Goal: Transaction & Acquisition: Register for event/course

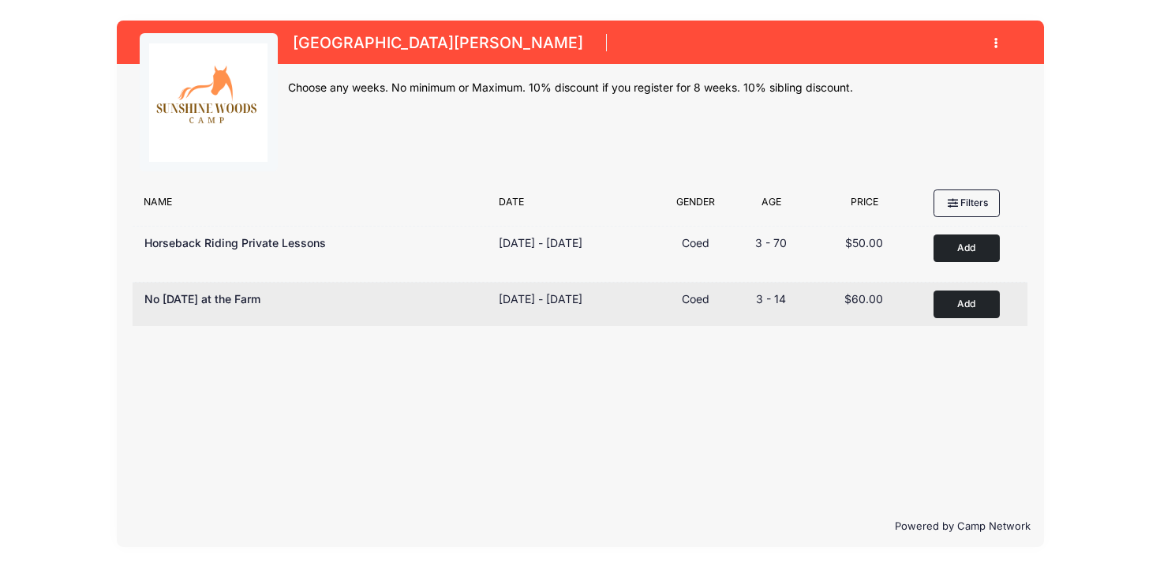
click at [968, 303] on button "Add to Cart" at bounding box center [967, 304] width 66 height 28
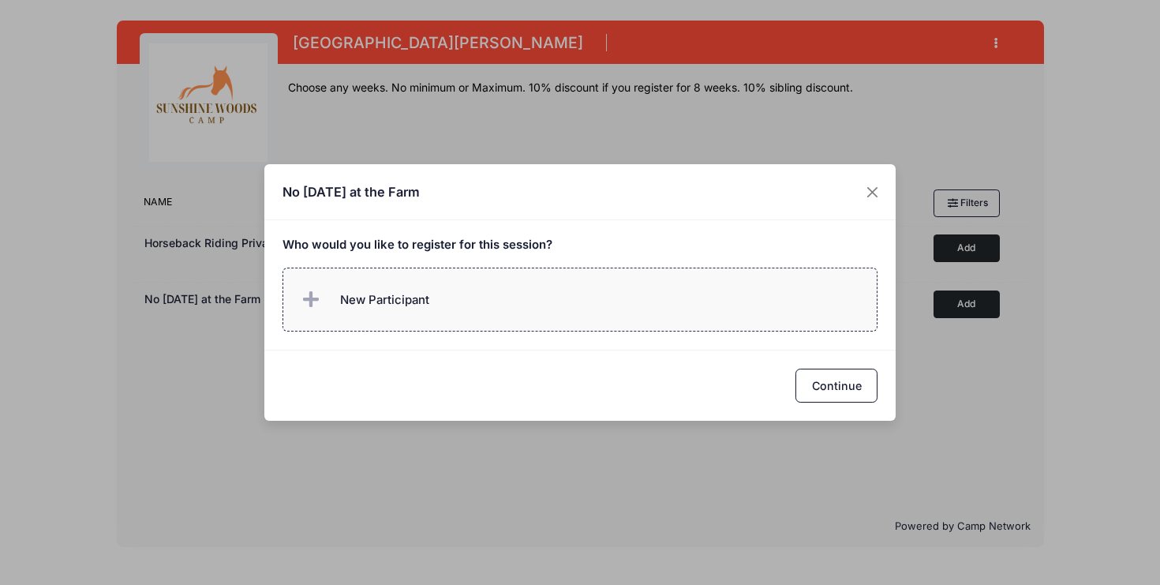
click at [324, 298] on span at bounding box center [314, 300] width 32 height 32
click at [331, 344] on div "Who would you like to register for this session?" at bounding box center [579, 284] width 631 height 129
click at [325, 294] on span at bounding box center [314, 300] width 32 height 32
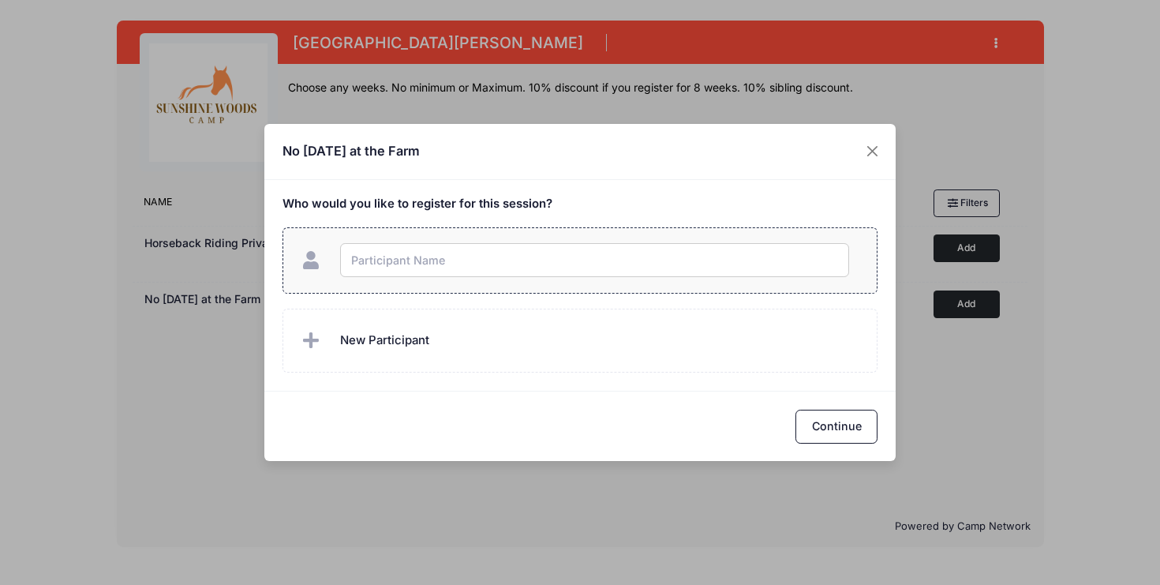
click at [392, 260] on input "text" at bounding box center [594, 260] width 509 height 34
type input "[PERSON_NAME]"
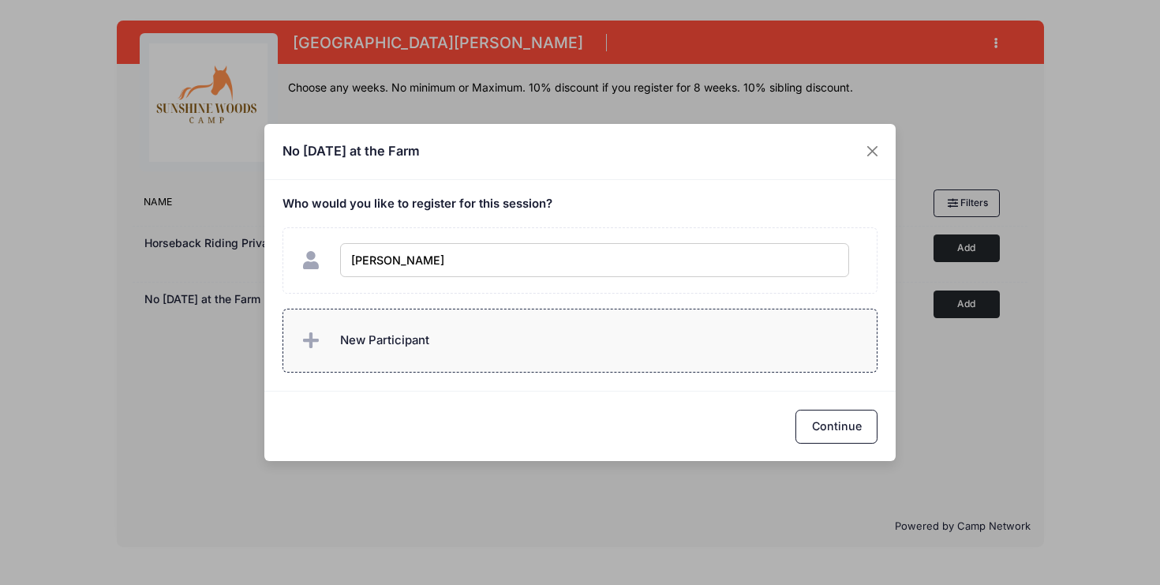
checkbox input "true"
click at [460, 351] on label "New Participant" at bounding box center [581, 341] width 596 height 64
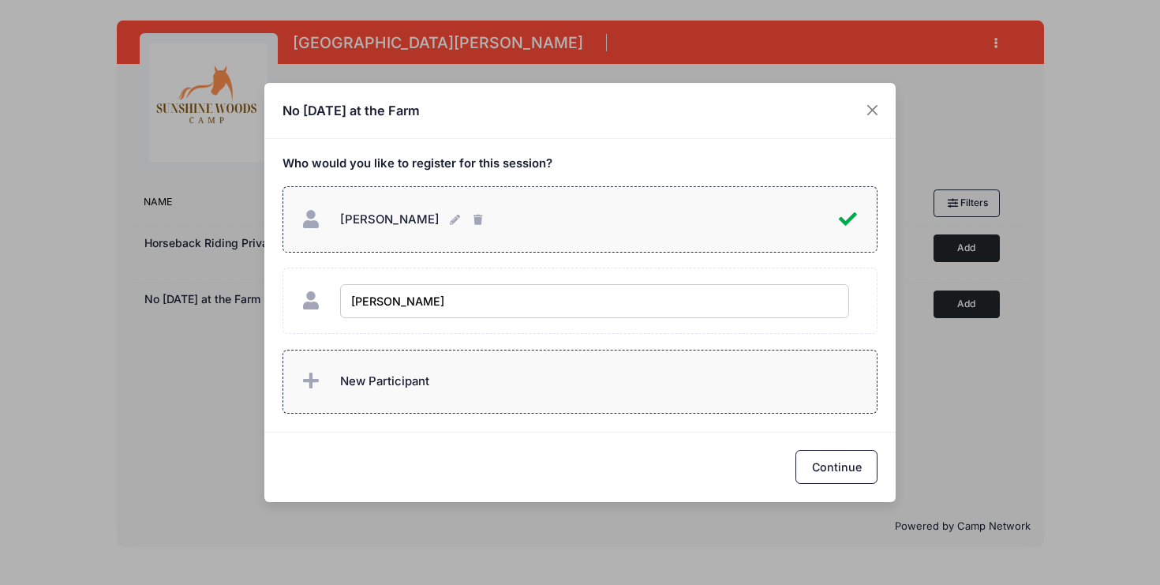
type input "[PERSON_NAME]"
checkbox input "true"
click at [405, 391] on span "New Participant" at bounding box center [363, 381] width 131 height 32
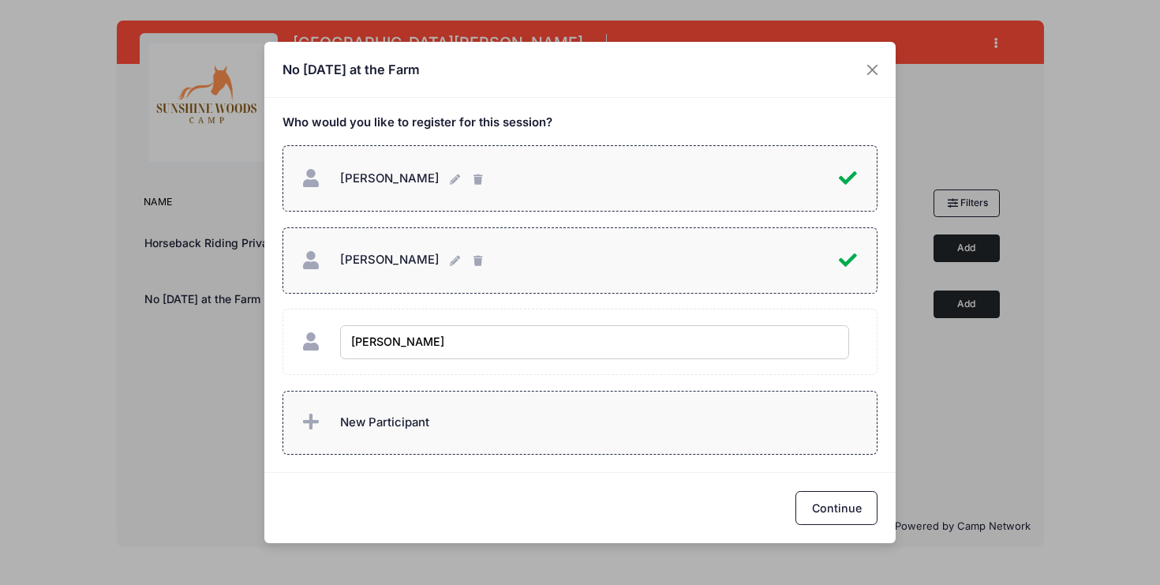
type input "[PERSON_NAME]"
checkbox input "true"
click at [360, 418] on span "New Participant" at bounding box center [384, 422] width 89 height 17
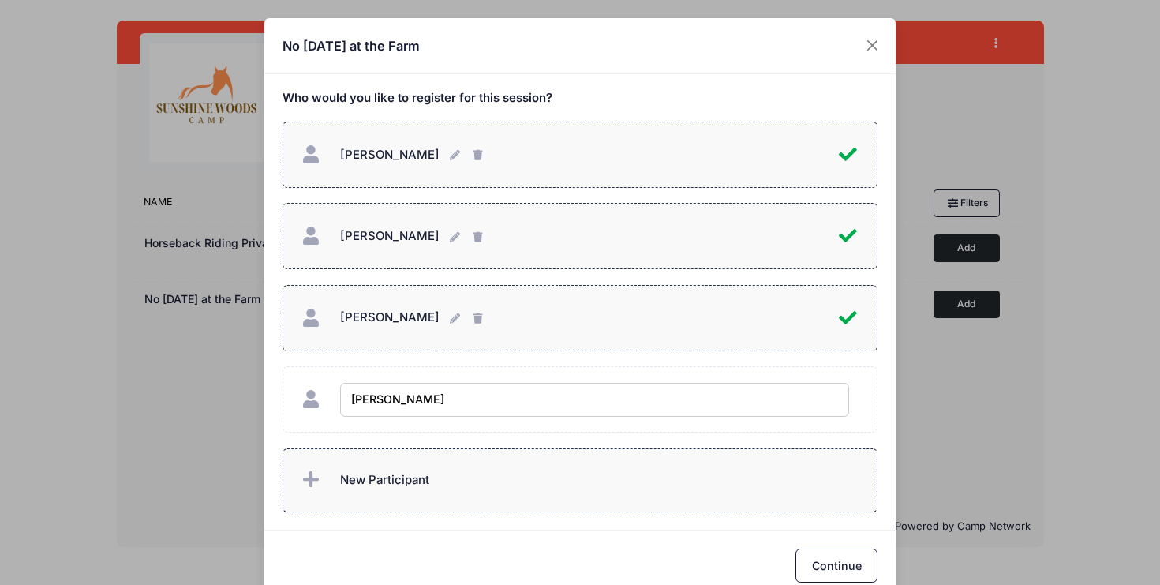
type input "[PERSON_NAME]"
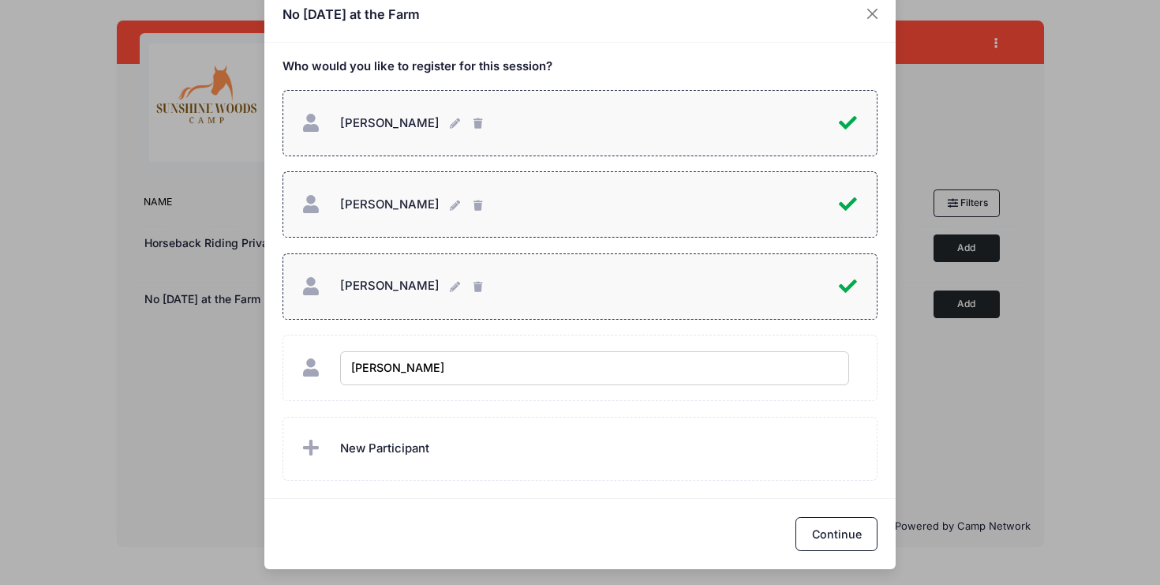
scroll to position [31, 0]
checkbox input "true"
click at [837, 530] on button "Continue" at bounding box center [837, 535] width 82 height 34
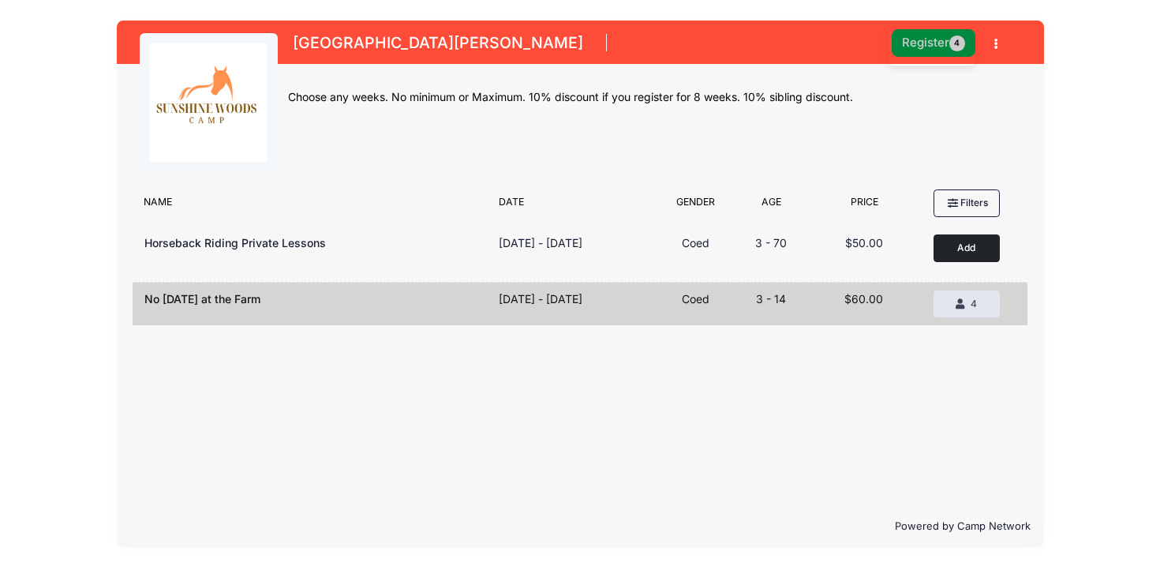
scroll to position [0, 0]
click at [927, 42] on button "Register 4" at bounding box center [934, 43] width 84 height 28
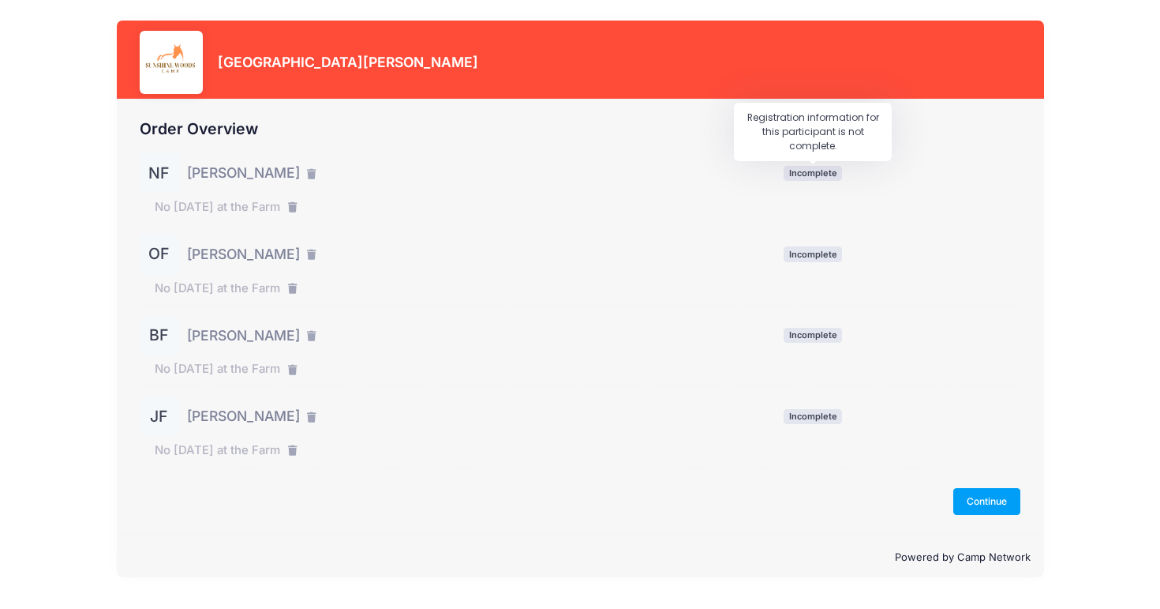
click at [813, 172] on span "Incomplete" at bounding box center [813, 173] width 58 height 15
click at [156, 168] on div "NF" at bounding box center [159, 172] width 39 height 39
click at [249, 173] on span "[PERSON_NAME]" at bounding box center [243, 173] width 113 height 21
click at [972, 506] on button "Continue" at bounding box center [988, 501] width 68 height 27
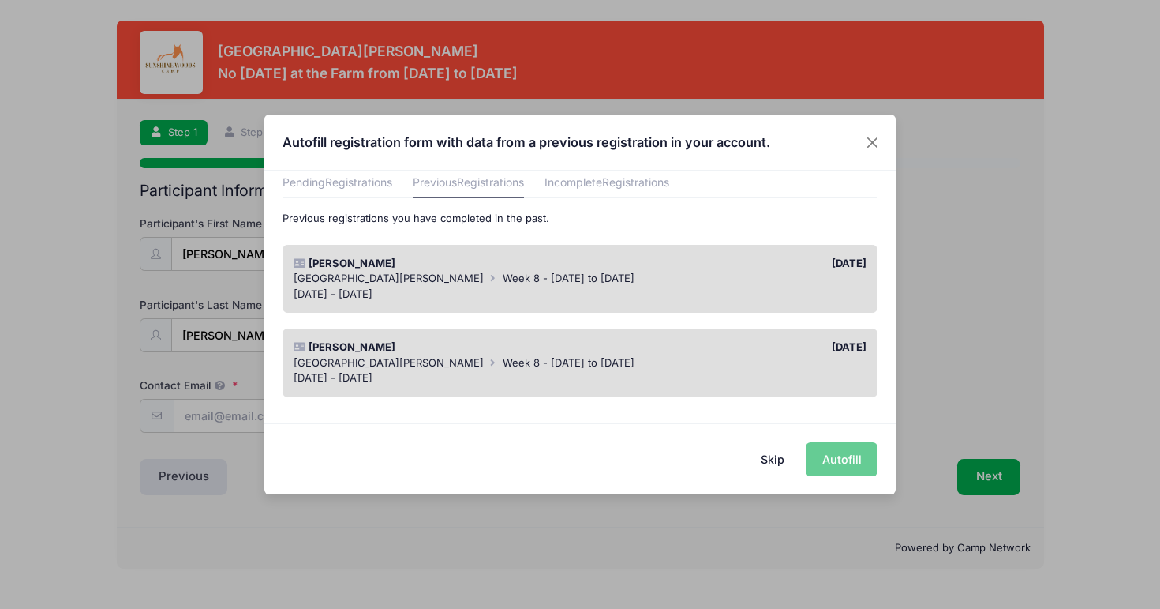
scroll to position [82, 0]
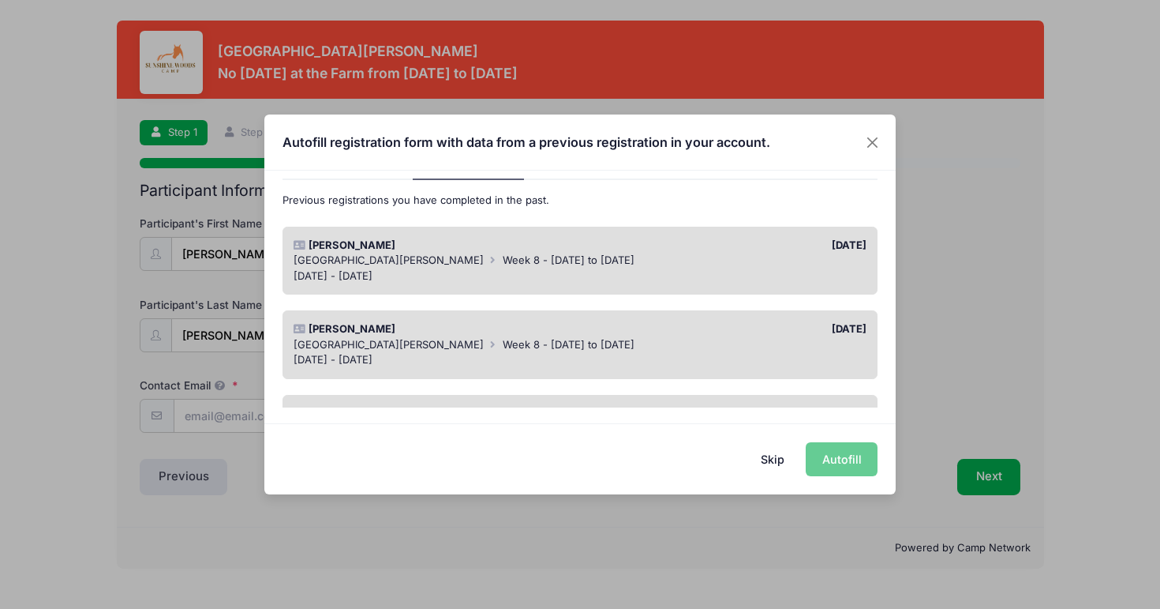
click at [623, 337] on div "Sunshine Woods Camp Week 8 - Tuesday to Friday" at bounding box center [581, 345] width 574 height 16
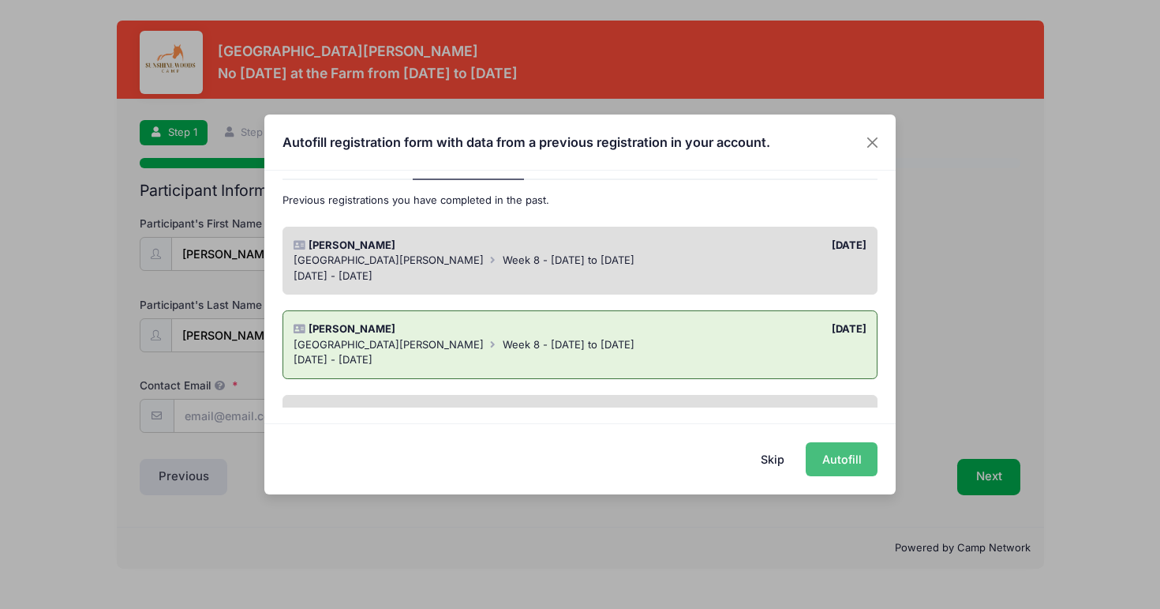
click at [846, 459] on button "Autofill" at bounding box center [842, 459] width 72 height 34
type input "jaclyn@ndmhospitality.com"
type input "05/11/2017"
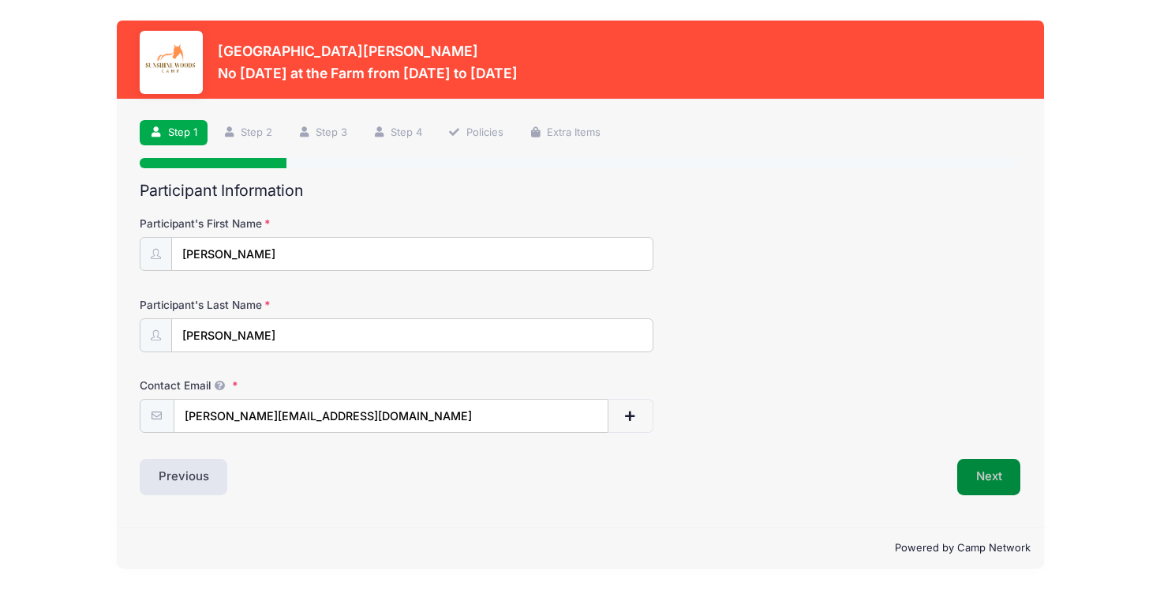
scroll to position [0, 0]
click at [1007, 482] on button "Next" at bounding box center [990, 477] width 64 height 36
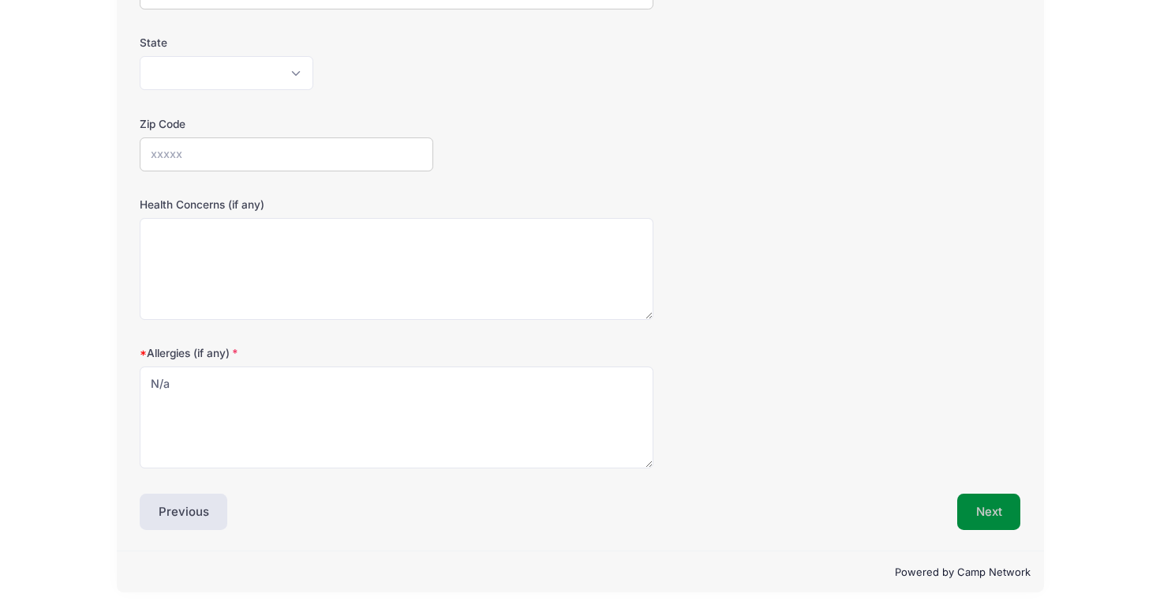
click at [974, 514] on button "Next" at bounding box center [990, 511] width 64 height 36
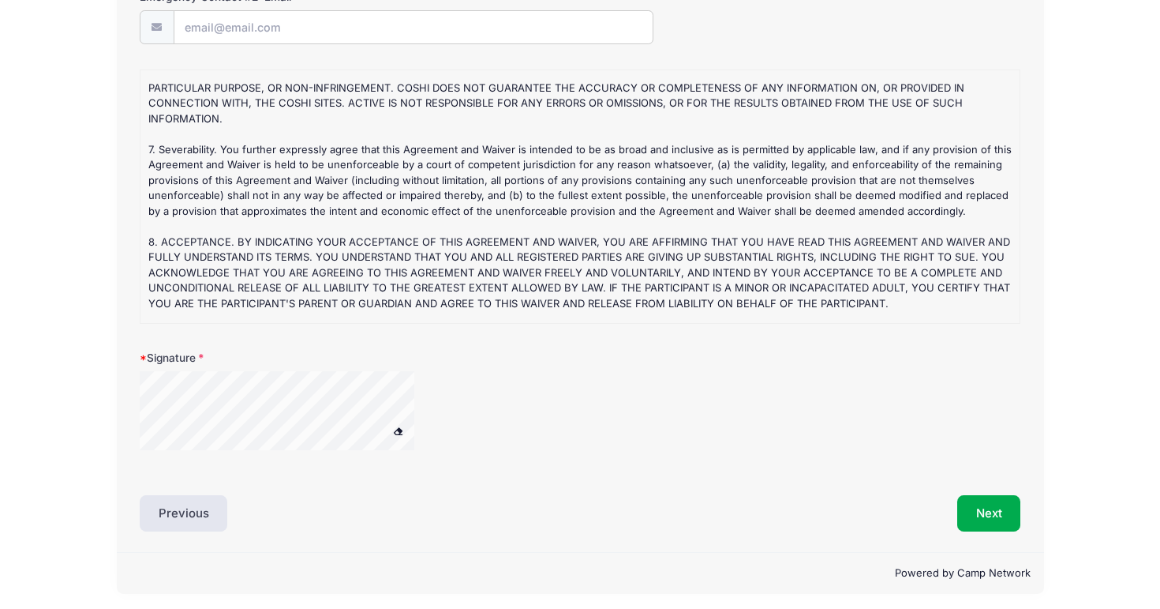
scroll to position [873, 0]
click at [991, 508] on button "Next" at bounding box center [990, 514] width 64 height 36
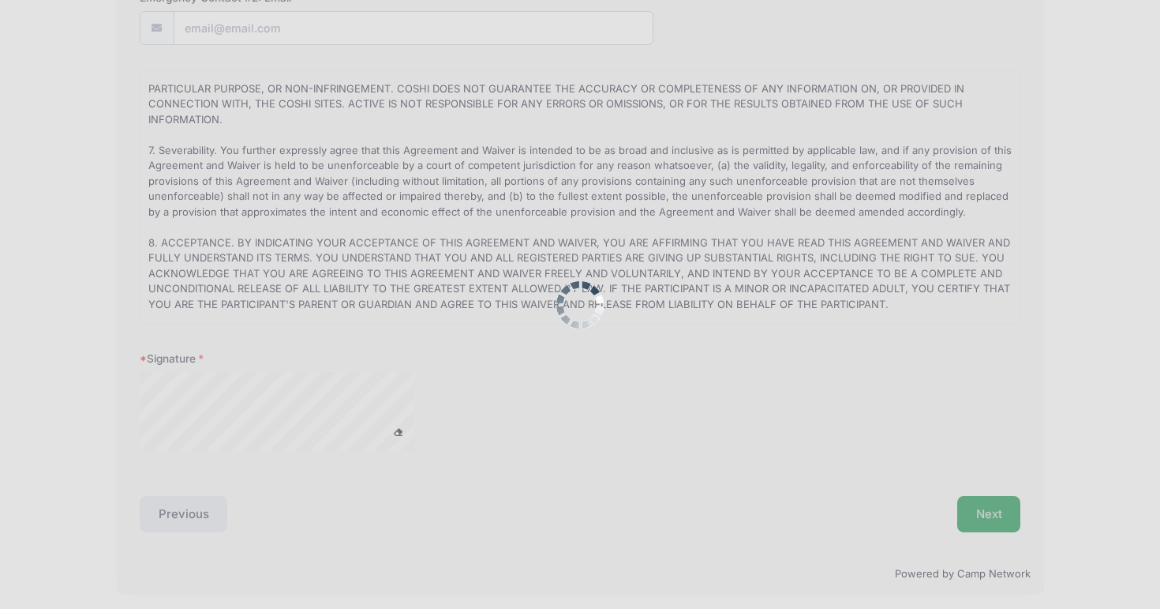
scroll to position [0, 0]
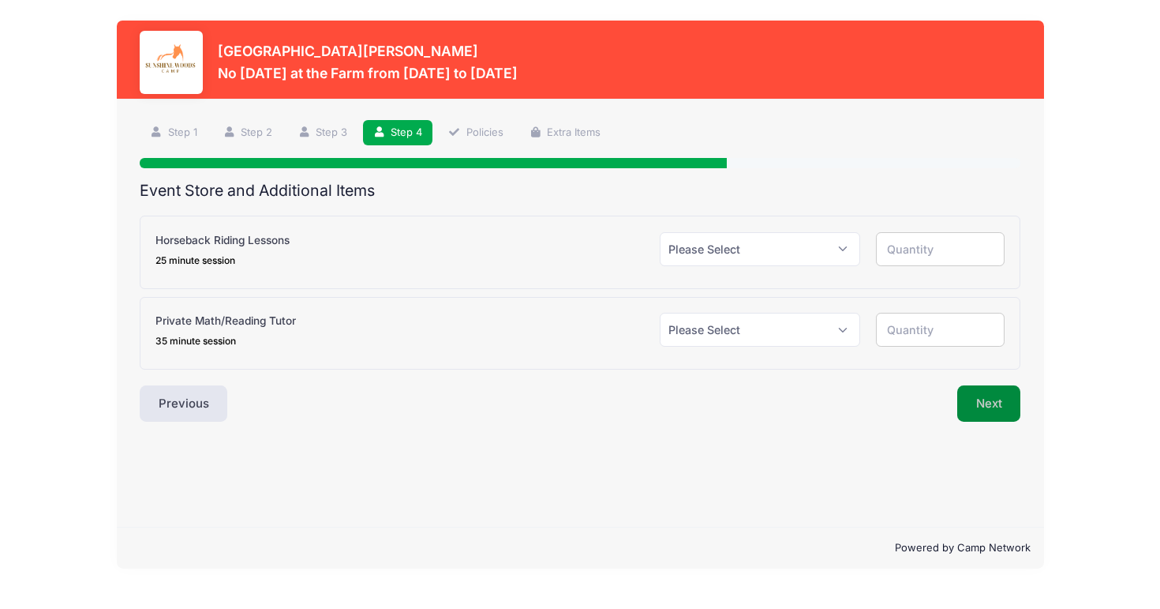
click at [1002, 401] on button "Next" at bounding box center [990, 403] width 64 height 36
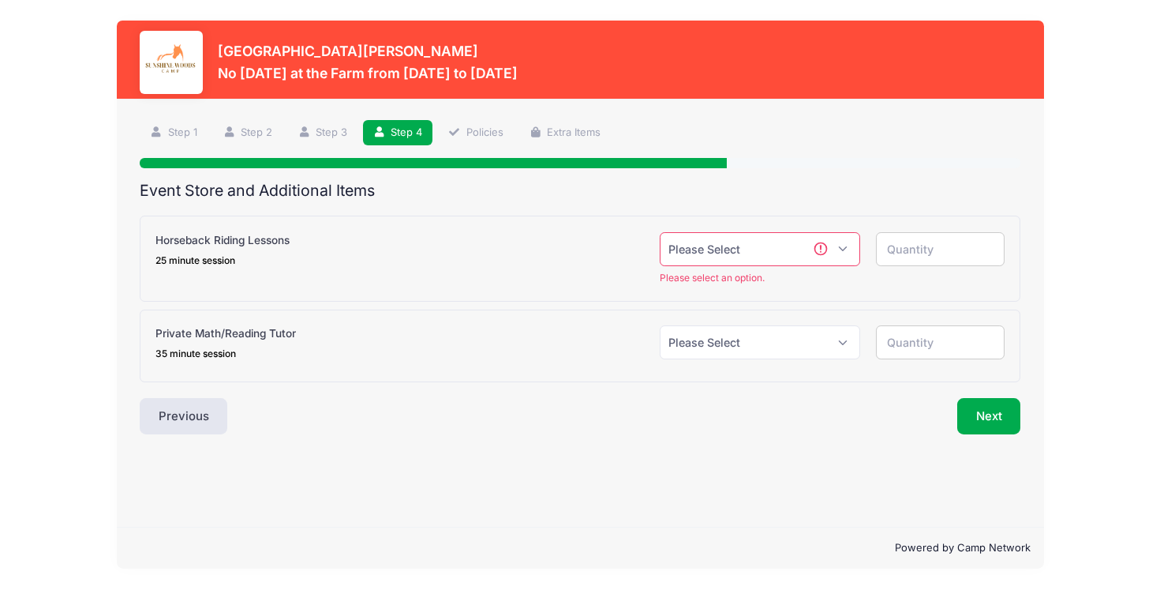
select select "0"
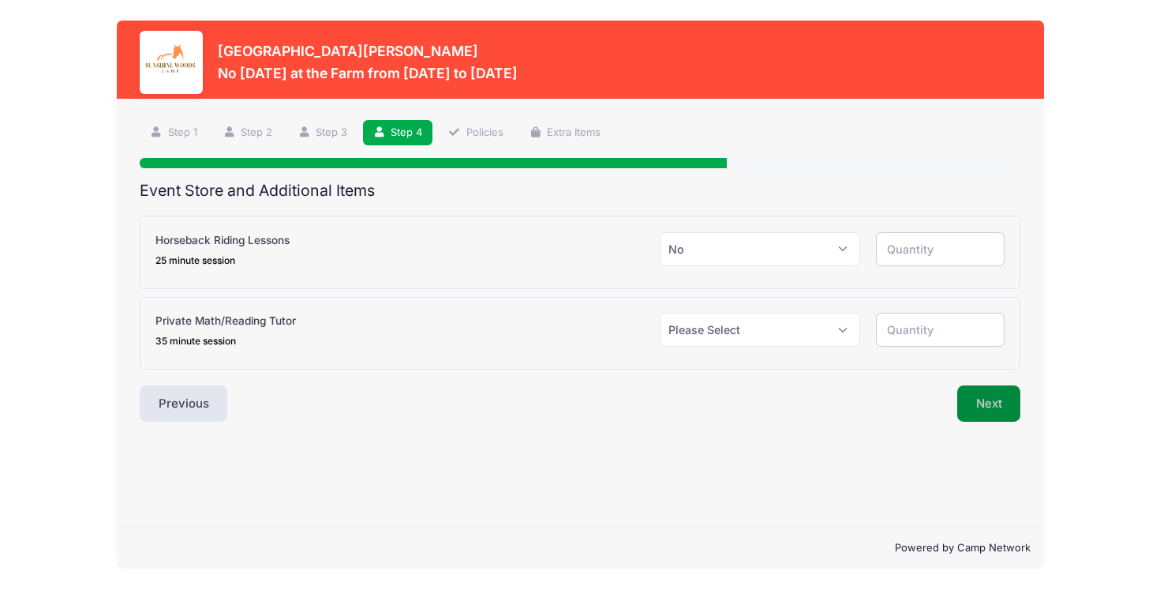
click at [991, 401] on button "Next" at bounding box center [990, 403] width 64 height 36
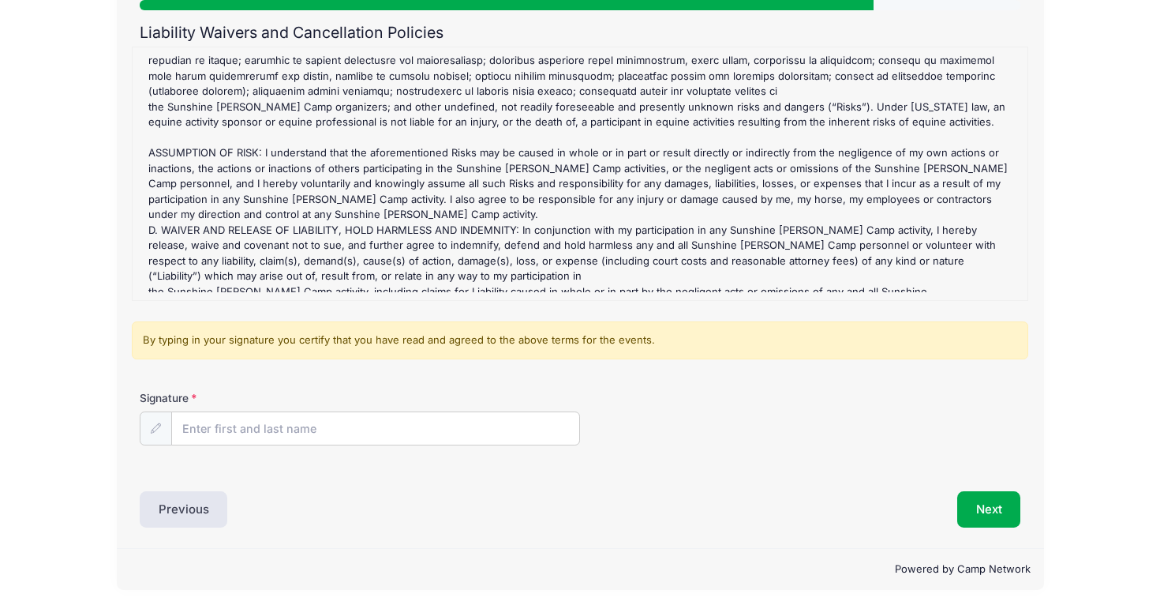
scroll to position [157, 0]
click at [302, 430] on input "Signature" at bounding box center [375, 430] width 407 height 34
type input "jaclyn falcone"
click at [983, 511] on button "Next" at bounding box center [990, 510] width 64 height 36
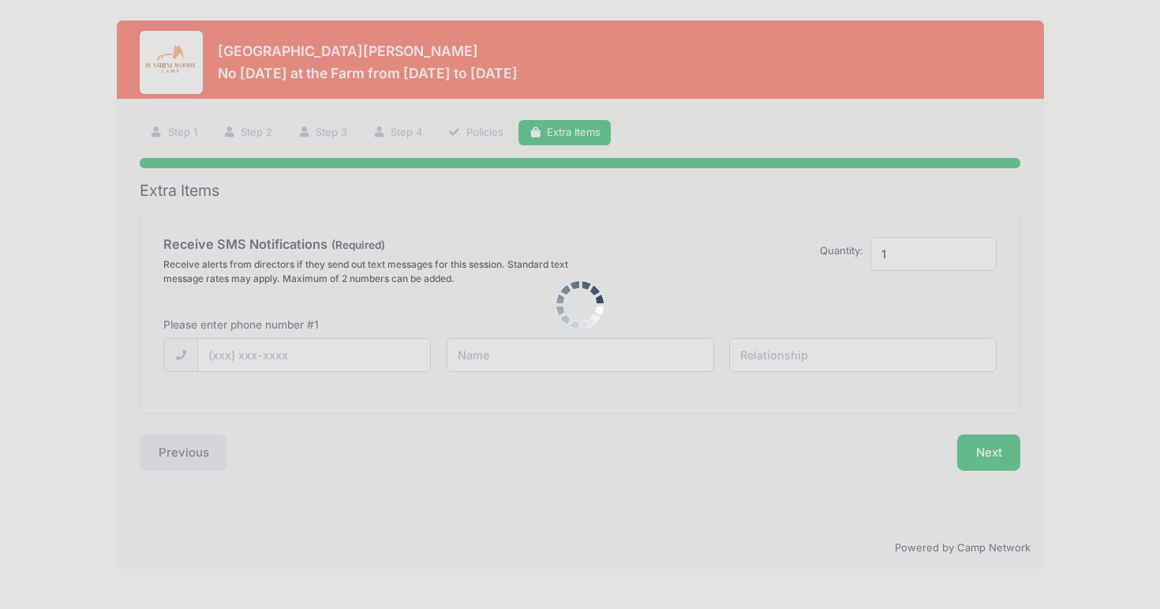
scroll to position [0, 0]
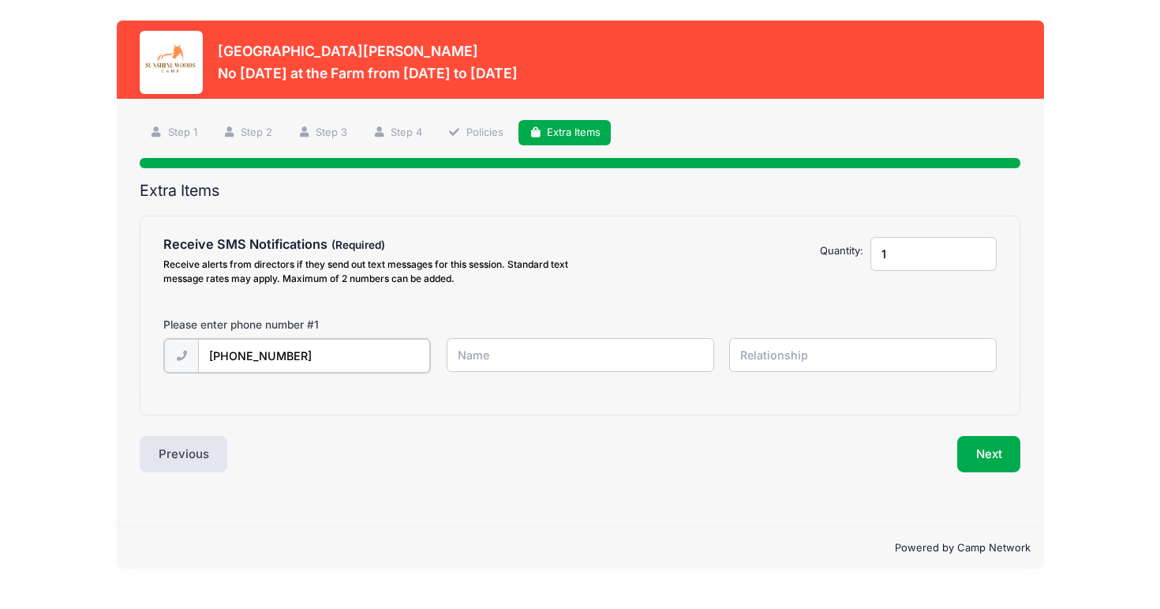
type input "(954) 658-2682"
click at [538, 424] on div "Extra Items Receive SMS Notifications Receive alerts from directors if they sen…" at bounding box center [581, 327] width 882 height 290
type input "nicholas"
click at [863, 347] on input "text" at bounding box center [863, 355] width 268 height 34
type input "dad"
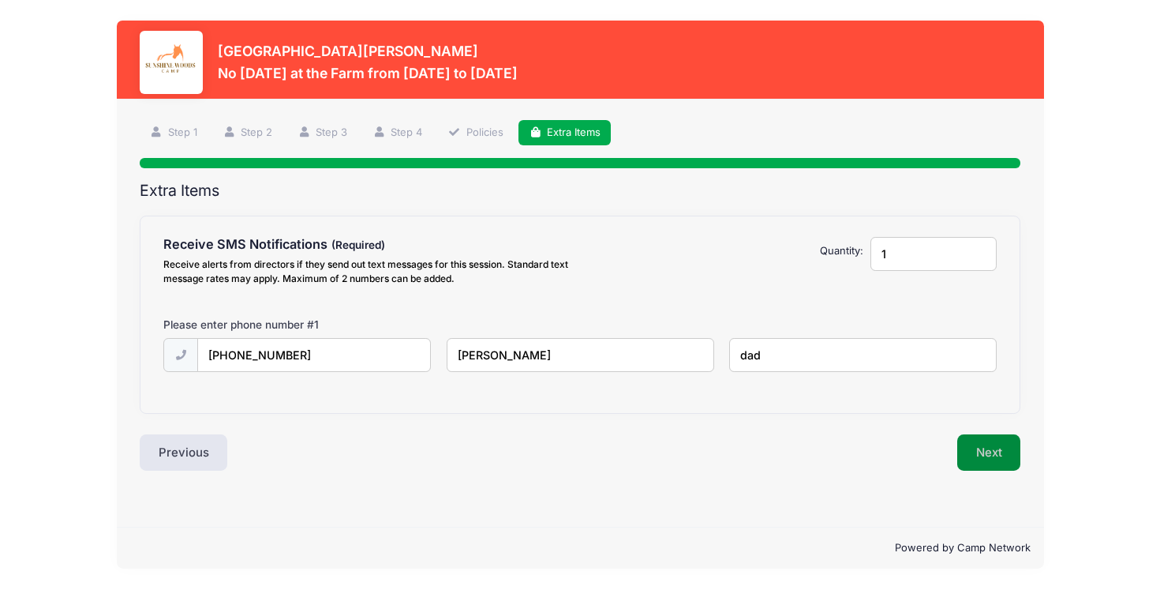
click at [983, 450] on button "Next" at bounding box center [990, 452] width 64 height 36
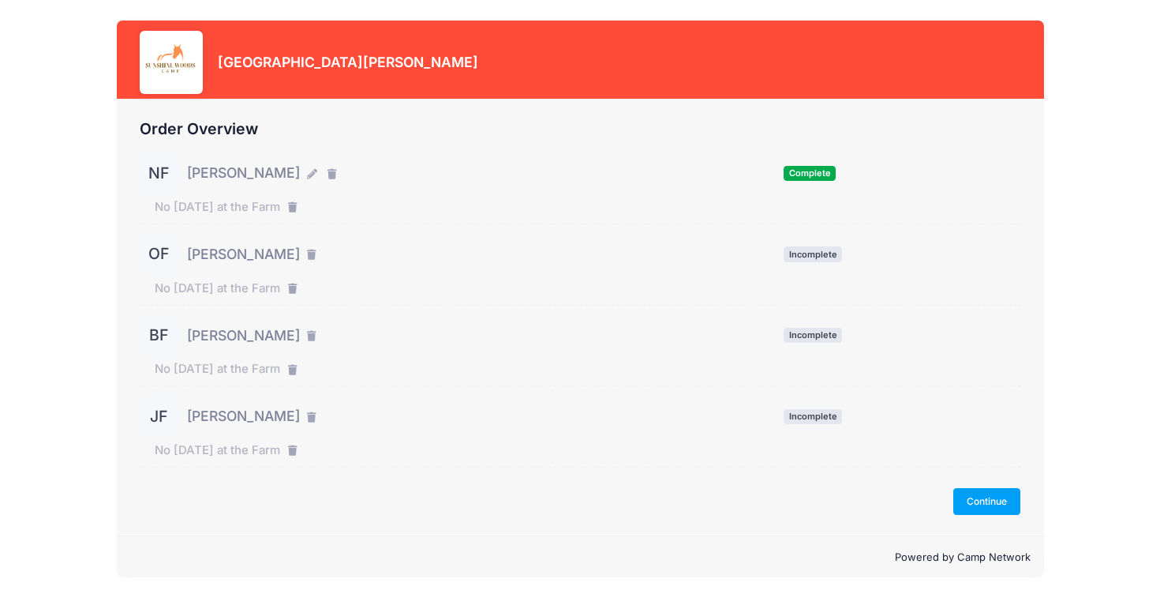
click at [160, 252] on div "OF" at bounding box center [159, 253] width 39 height 39
click at [235, 250] on span "[PERSON_NAME]" at bounding box center [243, 254] width 113 height 21
click at [987, 493] on button "Continue" at bounding box center [988, 501] width 68 height 27
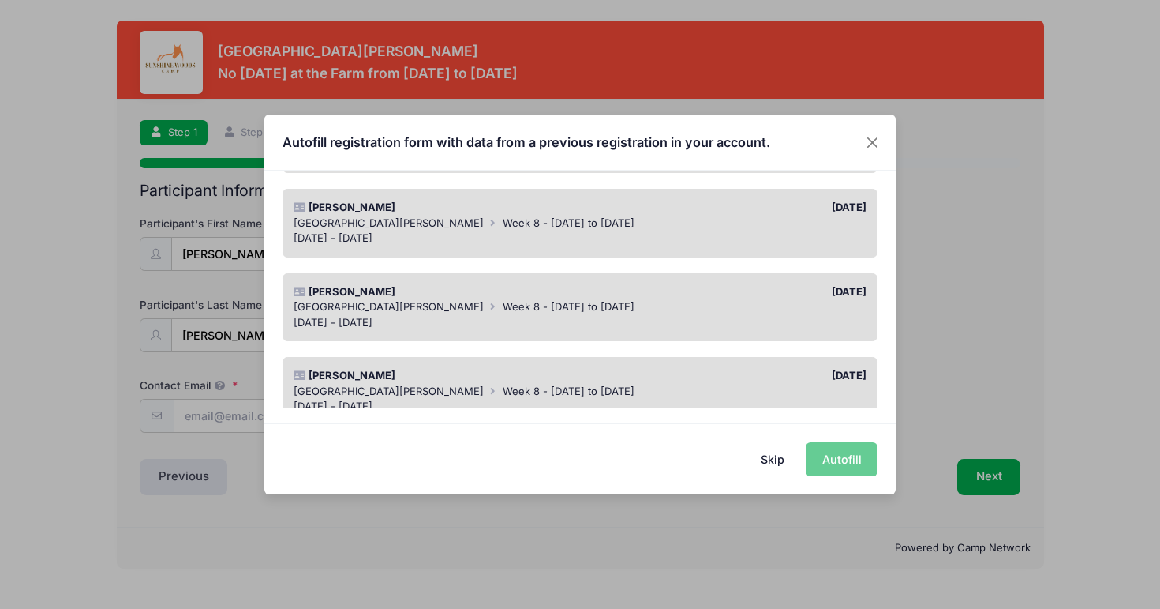
scroll to position [209, 0]
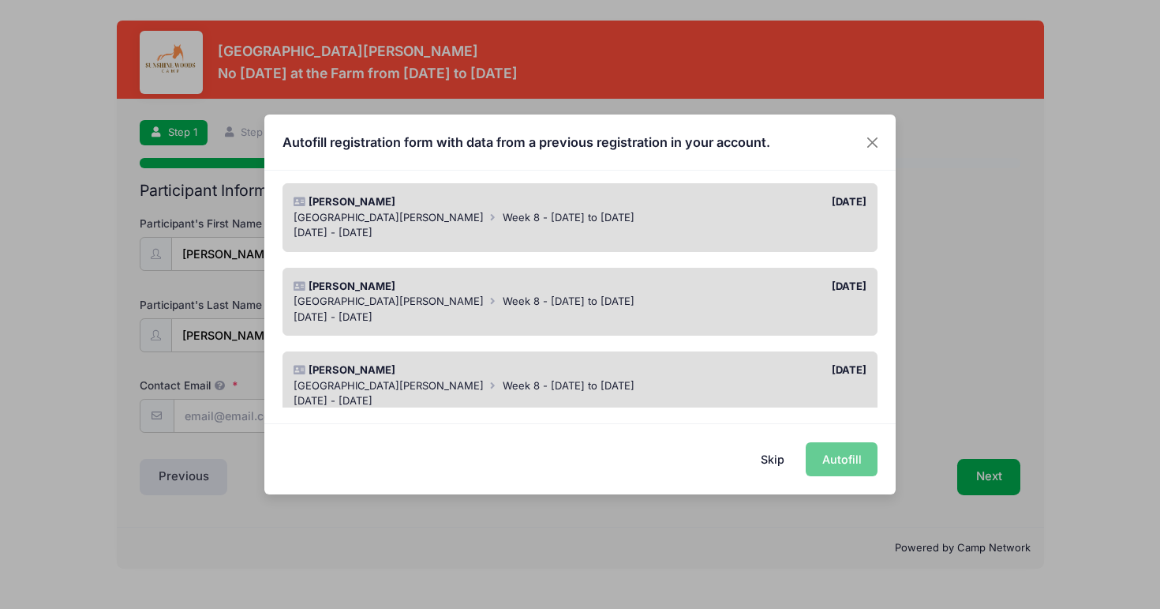
click at [589, 298] on div "[GEOGRAPHIC_DATA][PERSON_NAME] Week 8 - [DATE] to [DATE]" at bounding box center [581, 302] width 574 height 16
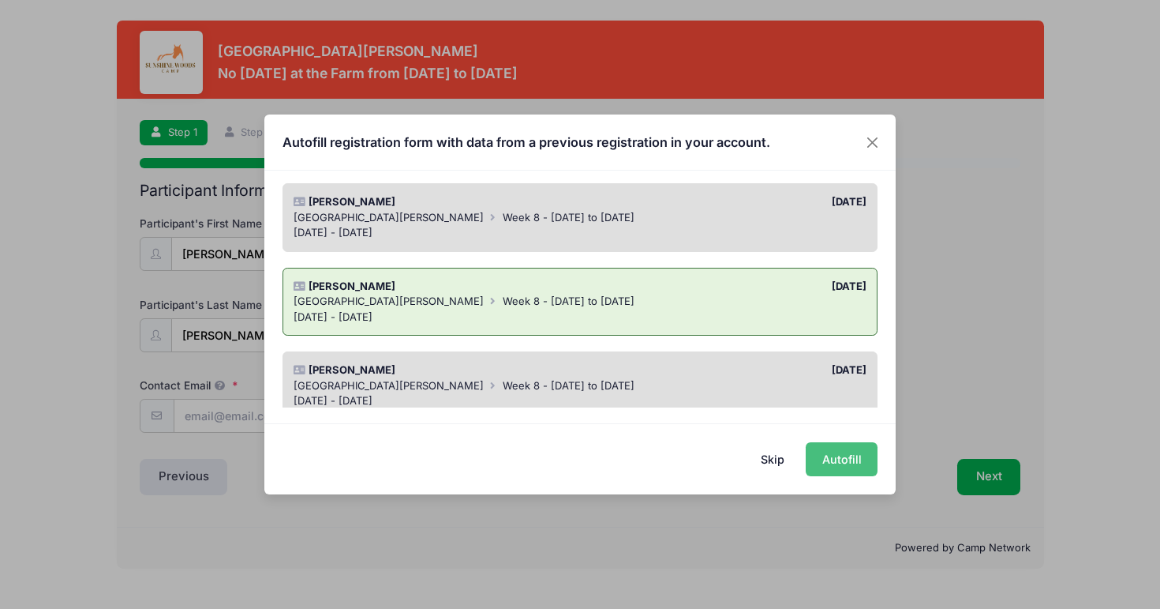
click at [841, 457] on button "Autofill" at bounding box center [842, 459] width 72 height 34
type input "[PERSON_NAME][EMAIL_ADDRESS][DOMAIN_NAME]"
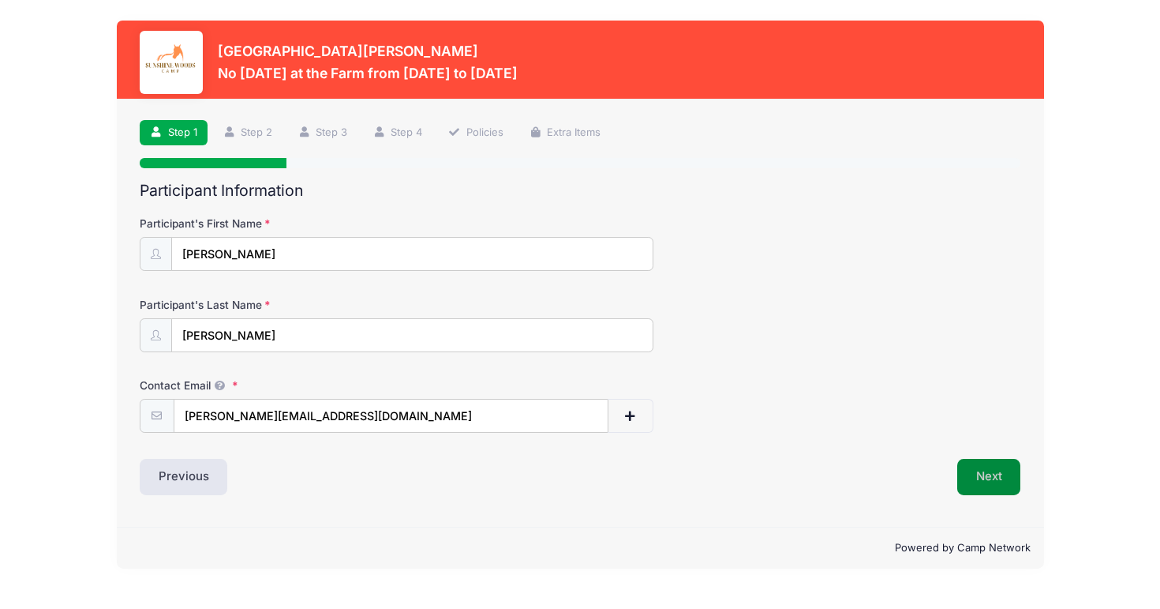
scroll to position [0, 0]
click at [990, 478] on button "Next" at bounding box center [990, 477] width 64 height 36
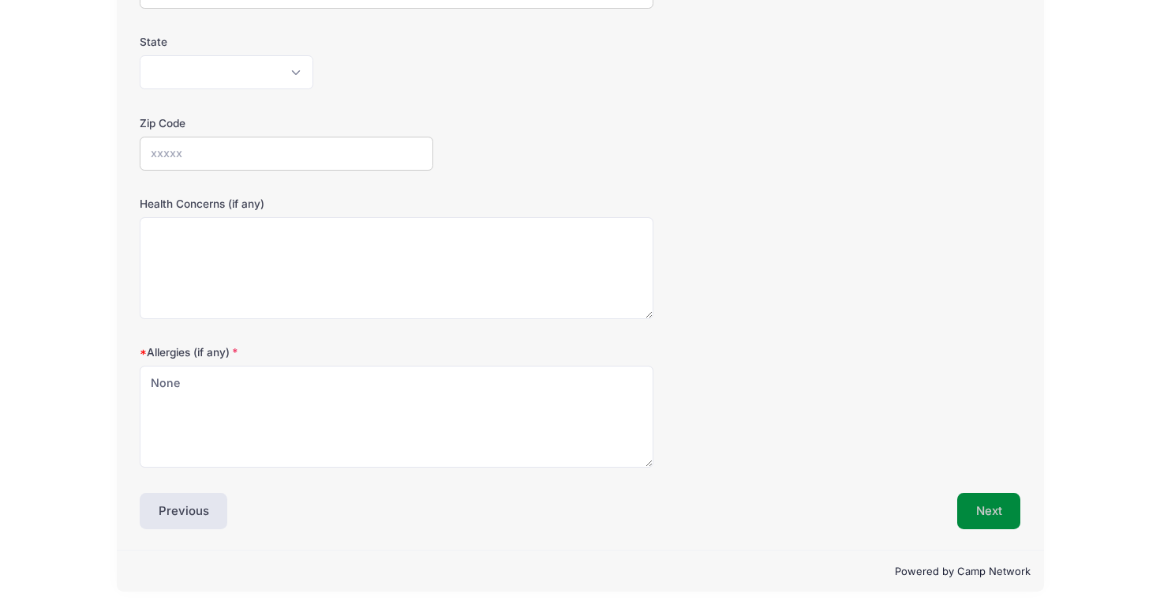
scroll to position [343, 0]
click at [989, 514] on button "Next" at bounding box center [990, 511] width 64 height 36
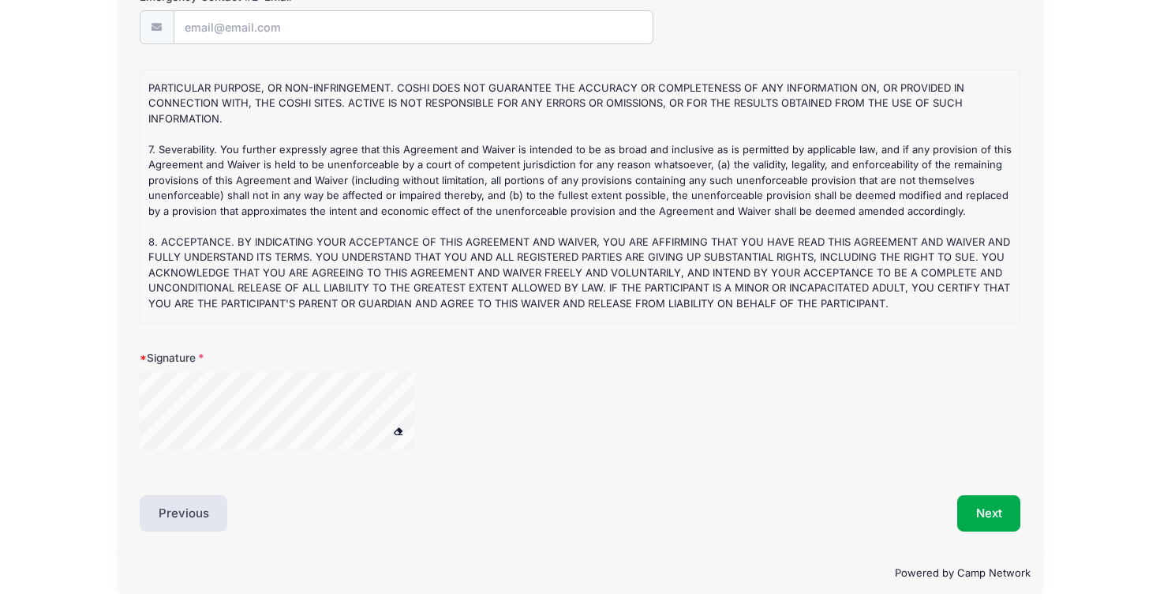
scroll to position [873, 0]
click at [417, 399] on div at bounding box center [298, 414] width 316 height 84
click at [991, 508] on button "Next" at bounding box center [990, 514] width 64 height 36
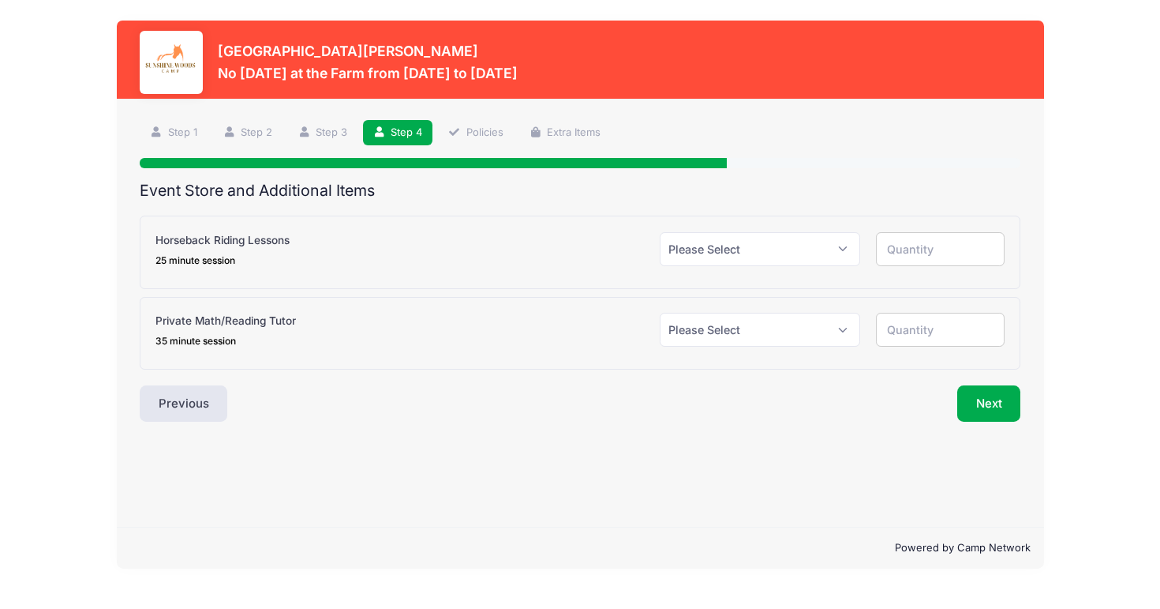
scroll to position [0, 0]
click at [989, 406] on button "Next" at bounding box center [990, 403] width 64 height 36
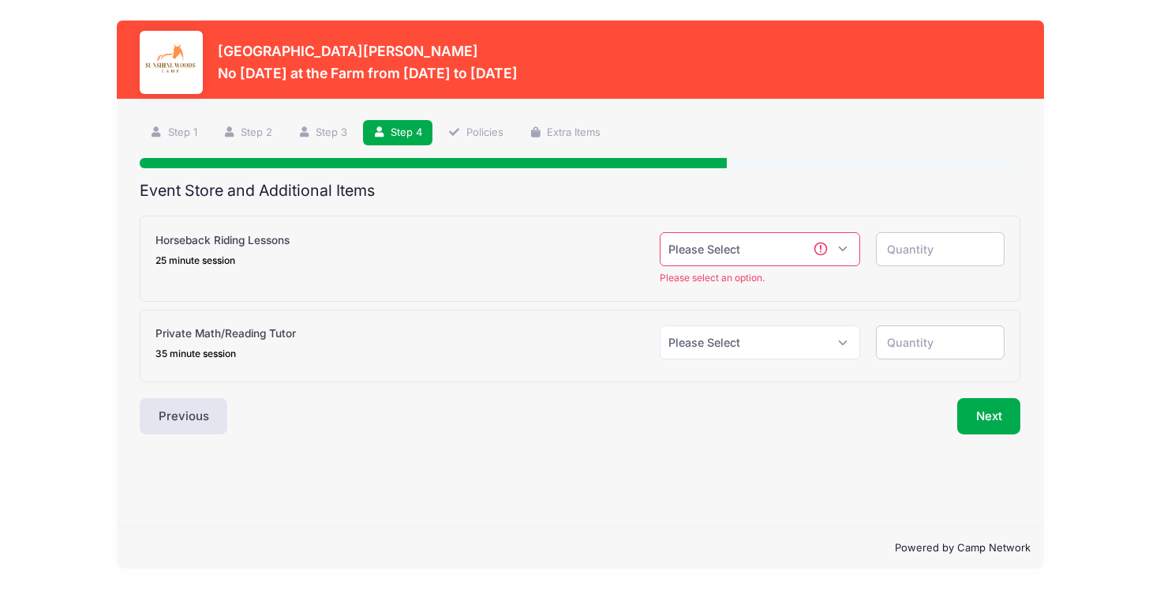
select select "0"
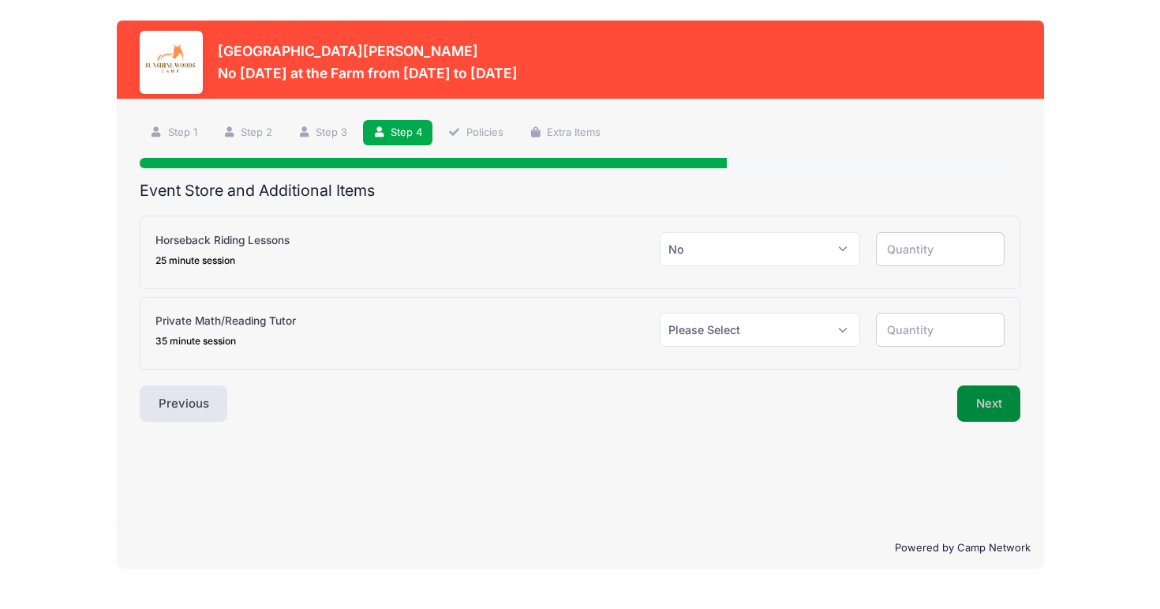
click at [994, 406] on button "Next" at bounding box center [990, 403] width 64 height 36
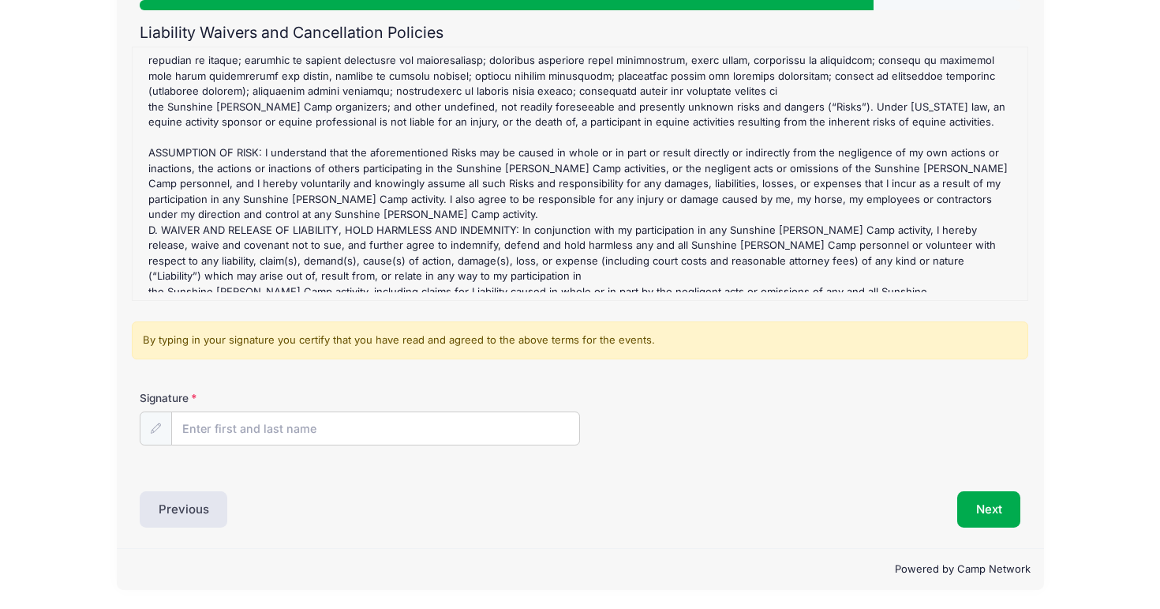
scroll to position [157, 0]
click at [223, 432] on input "Signature" at bounding box center [375, 430] width 407 height 34
type input "jaclyn falcone"
click at [443, 467] on div "Signature jaclyn falcone" at bounding box center [580, 431] width 897 height 81
click at [977, 508] on button "Next" at bounding box center [990, 510] width 64 height 36
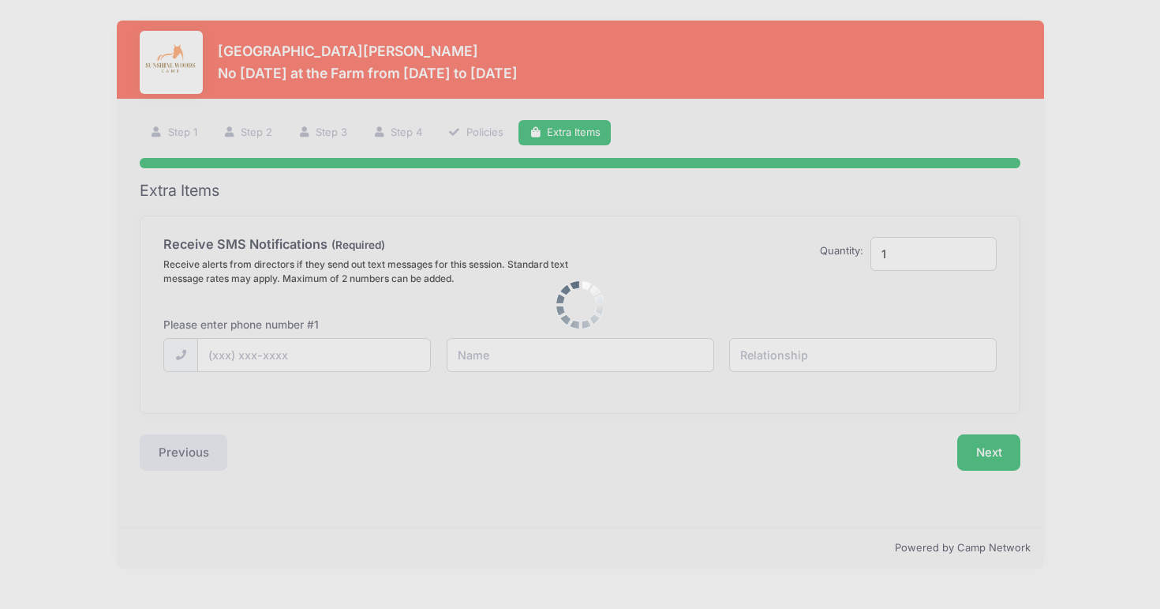
scroll to position [0, 0]
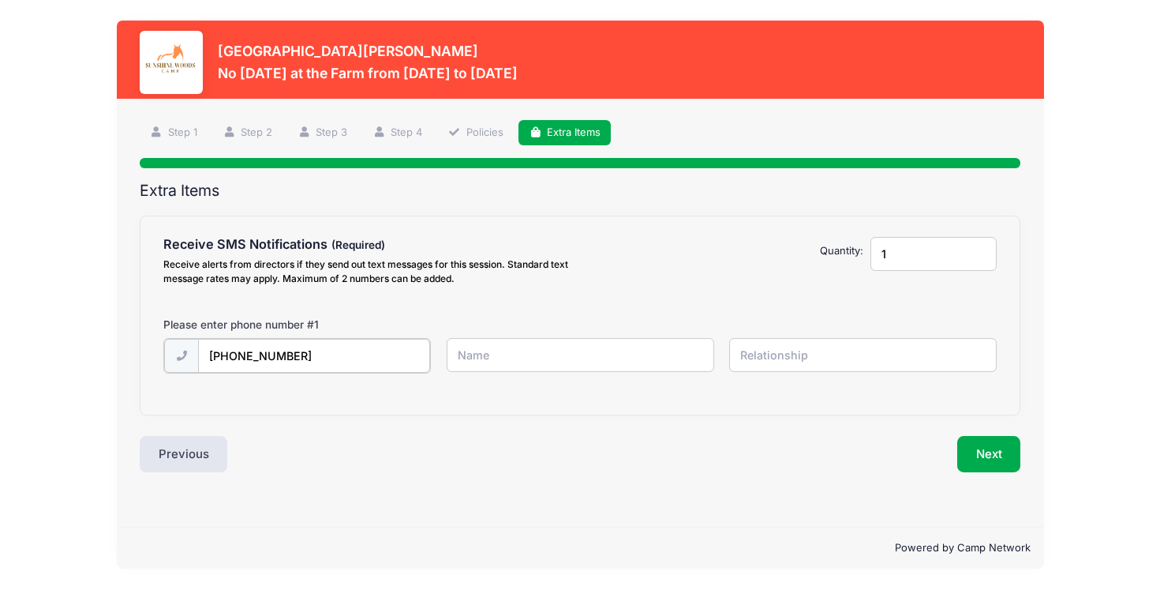
type input "(954) 658-2682"
type input "nicholas"
click at [764, 347] on input "text" at bounding box center [863, 355] width 268 height 34
type input "dad"
click at [986, 446] on button "Next" at bounding box center [990, 452] width 64 height 36
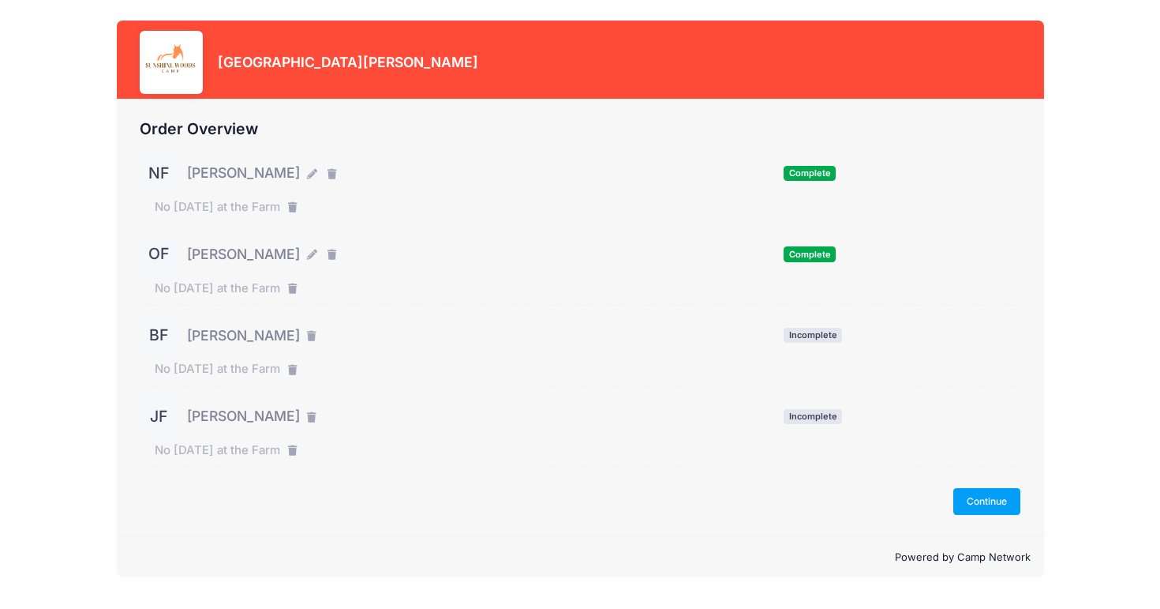
click at [162, 329] on div "BF" at bounding box center [159, 335] width 39 height 39
click at [249, 332] on span "[PERSON_NAME]" at bounding box center [243, 335] width 113 height 21
click at [979, 500] on button "Continue" at bounding box center [988, 501] width 68 height 27
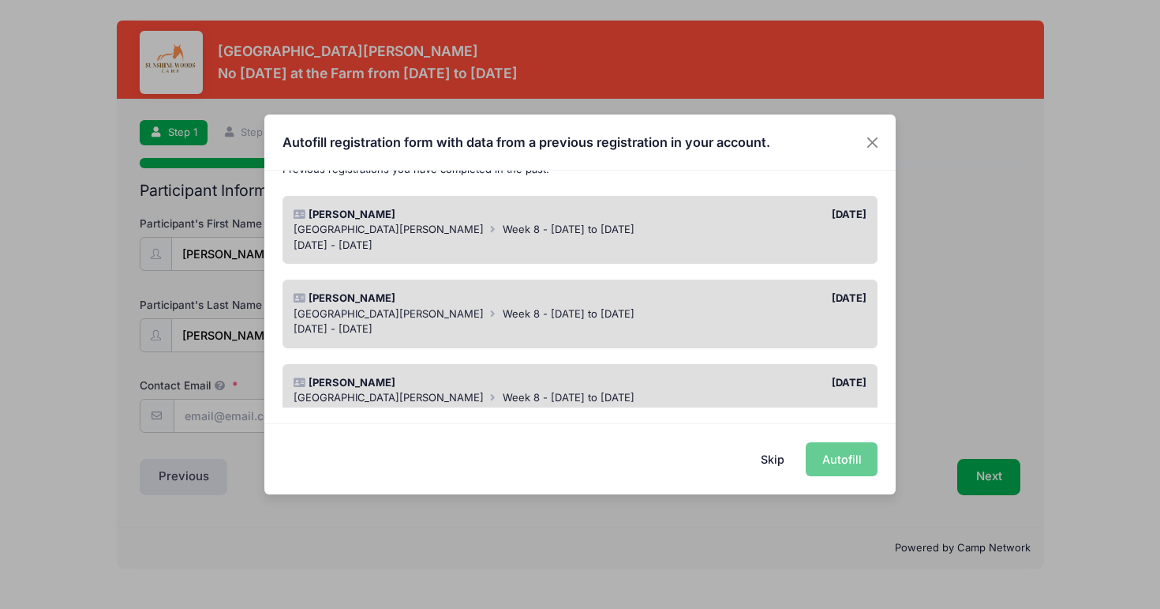
scroll to position [238, 0]
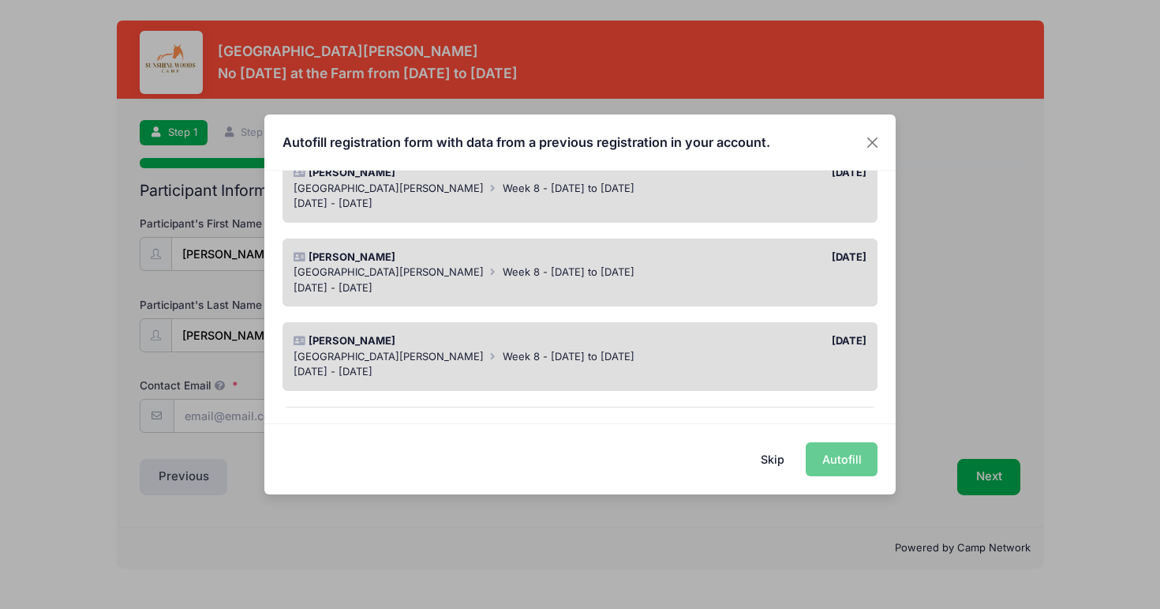
click at [614, 349] on div "Sunshine Woods Camp Week 8 - Tuesday to Friday" at bounding box center [581, 357] width 574 height 16
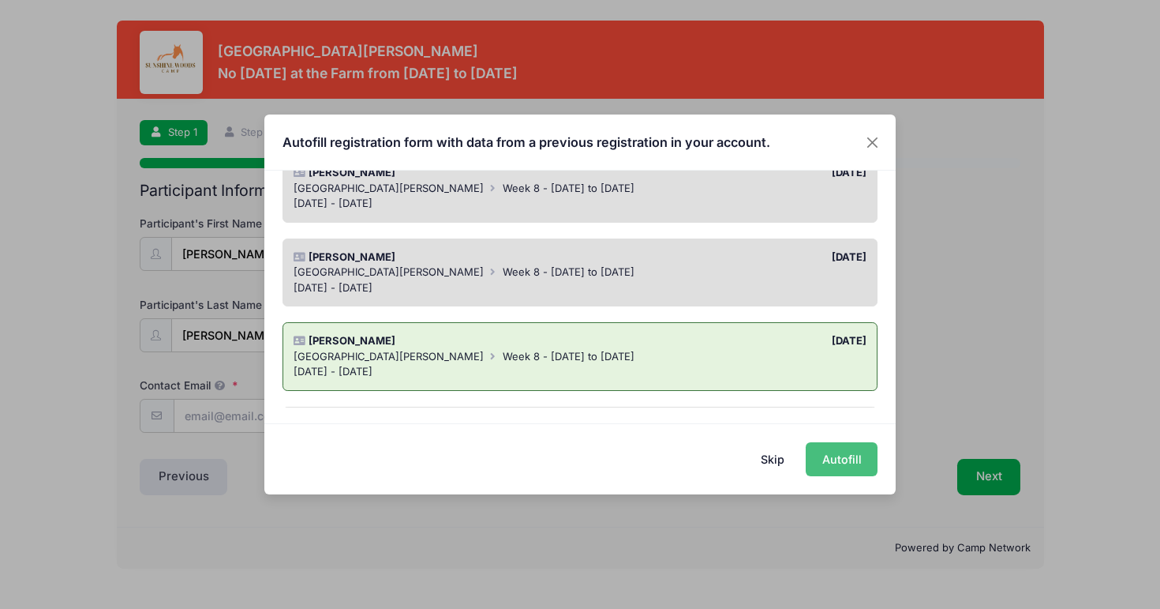
click at [841, 460] on button "Autofill" at bounding box center [842, 459] width 72 height 34
type input "[PERSON_NAME][EMAIL_ADDRESS][DOMAIN_NAME]"
type input "03/10/2021"
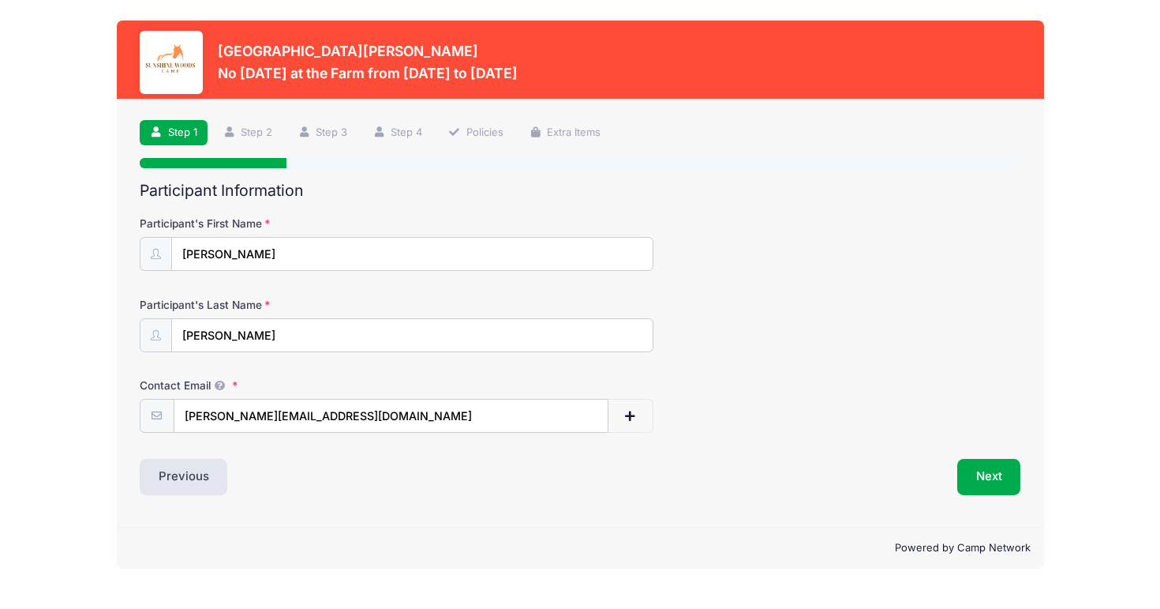
scroll to position [0, 0]
click at [994, 470] on button "Next" at bounding box center [990, 477] width 64 height 36
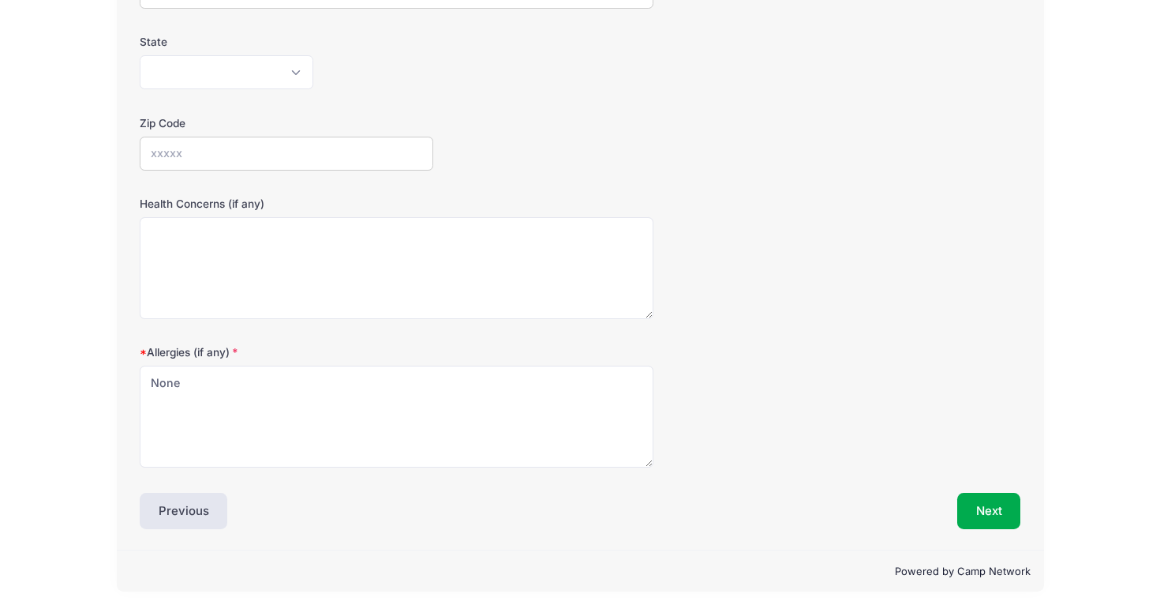
scroll to position [343, 0]
click at [985, 509] on button "Next" at bounding box center [990, 511] width 64 height 36
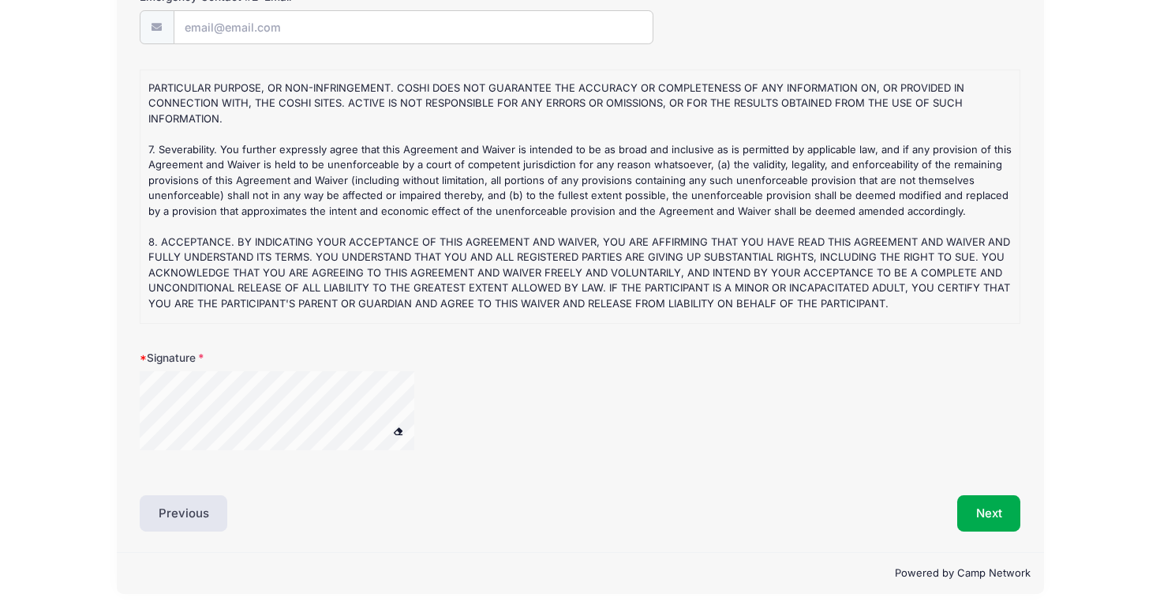
scroll to position [873, 0]
click at [972, 511] on button "Next" at bounding box center [990, 514] width 64 height 36
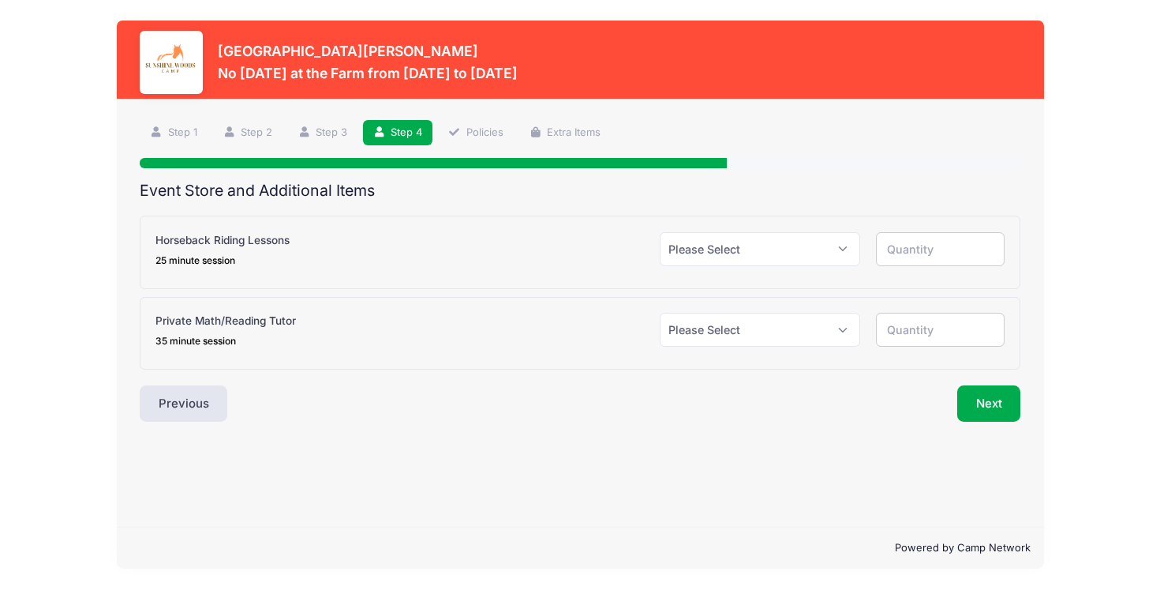
scroll to position [0, 0]
select select "0"
click at [991, 392] on button "Next" at bounding box center [990, 403] width 64 height 36
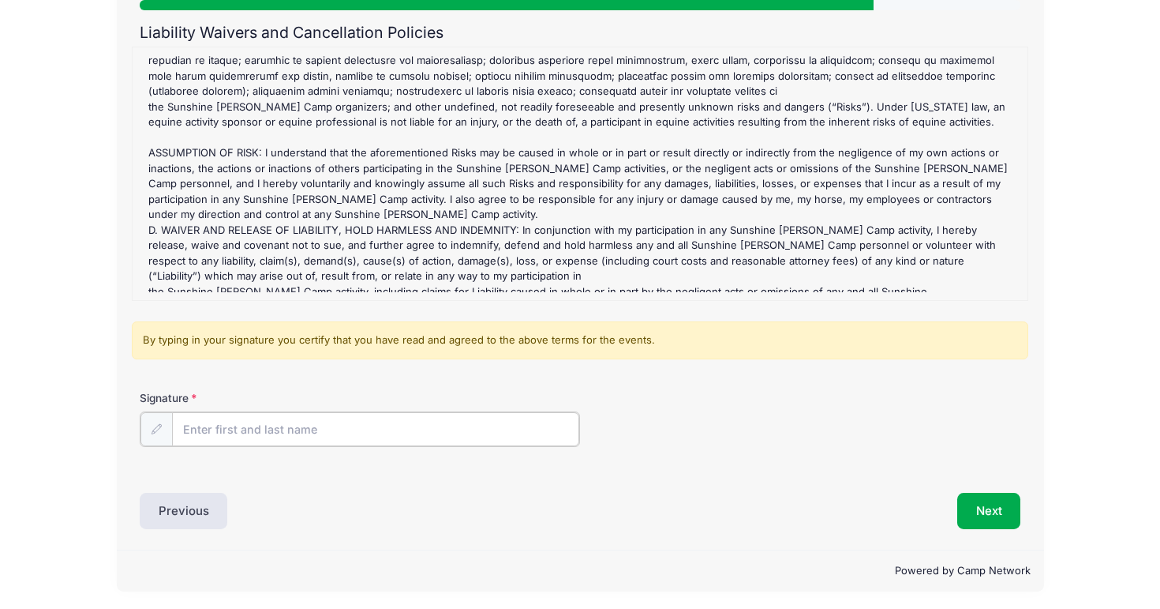
scroll to position [157, 0]
click at [318, 422] on input "Signature" at bounding box center [375, 430] width 407 height 34
type input "jaclyn falcone"
click at [975, 508] on button "Next" at bounding box center [990, 510] width 64 height 36
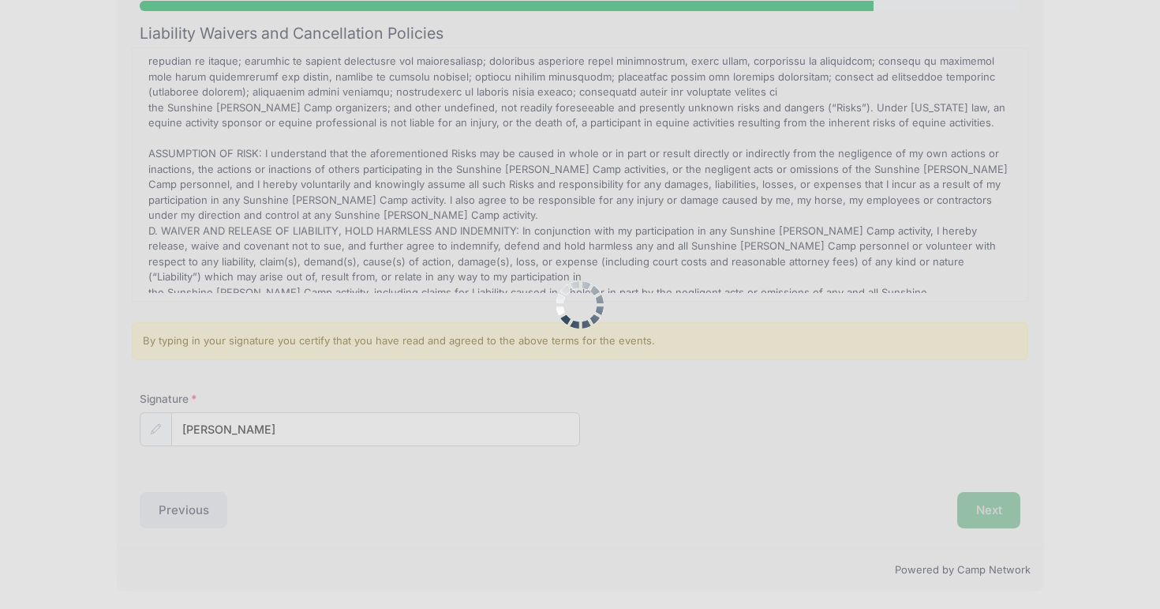
scroll to position [0, 0]
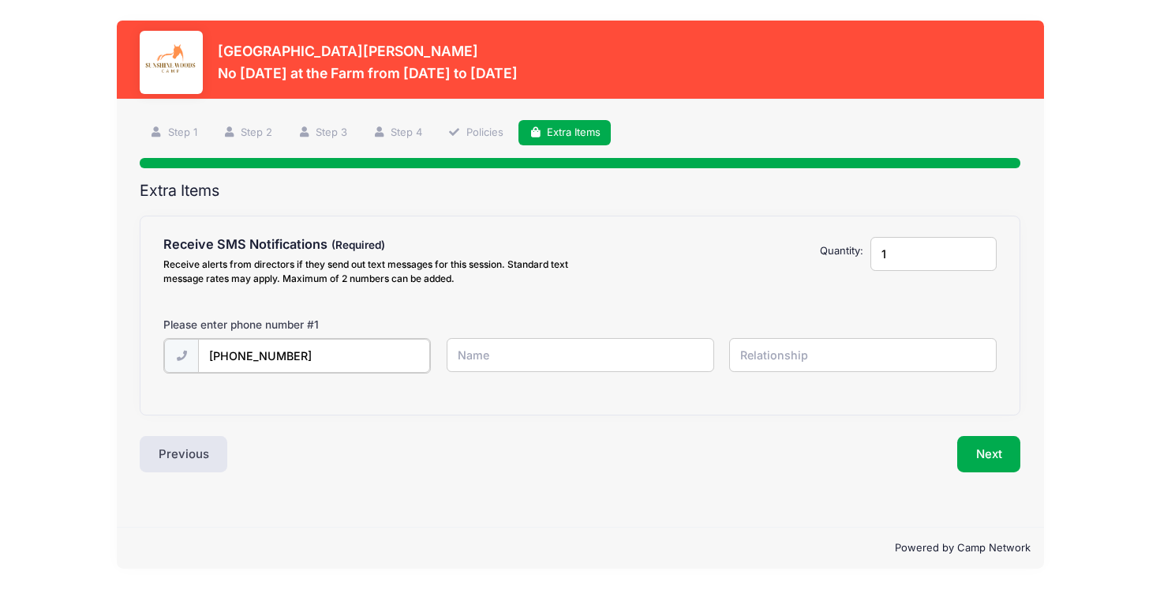
type input "(954) 658-2682"
type input "nicholas"
click at [795, 348] on input "text" at bounding box center [863, 355] width 268 height 34
type input "dad"
click at [987, 451] on button "Next" at bounding box center [990, 452] width 64 height 36
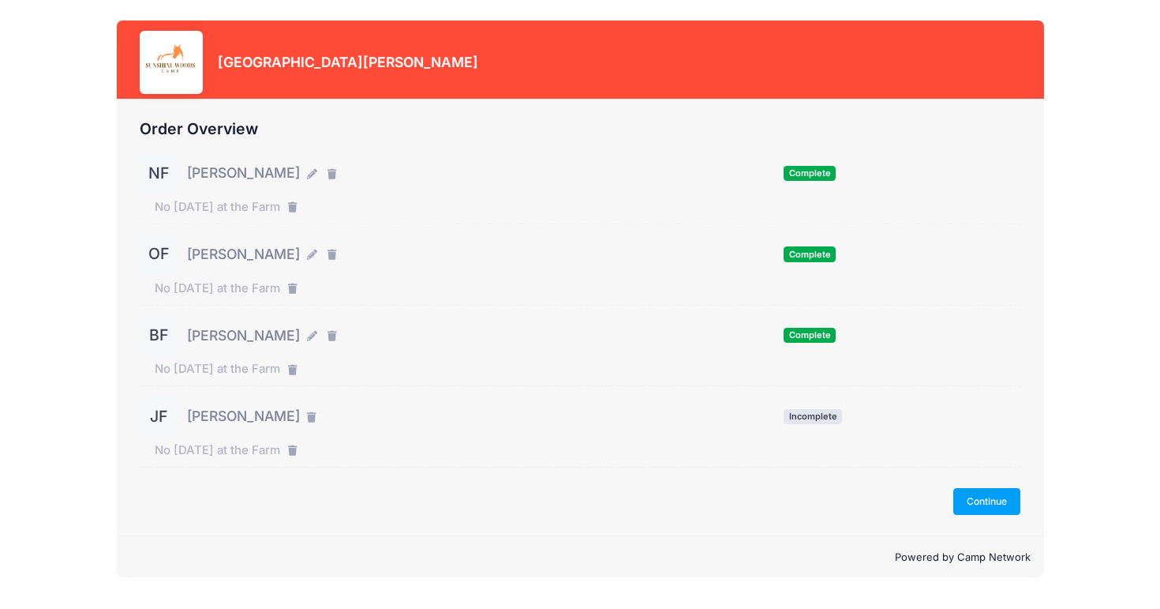
click at [162, 412] on div "JF" at bounding box center [159, 415] width 39 height 39
click at [973, 497] on button "Continue" at bounding box center [988, 501] width 68 height 27
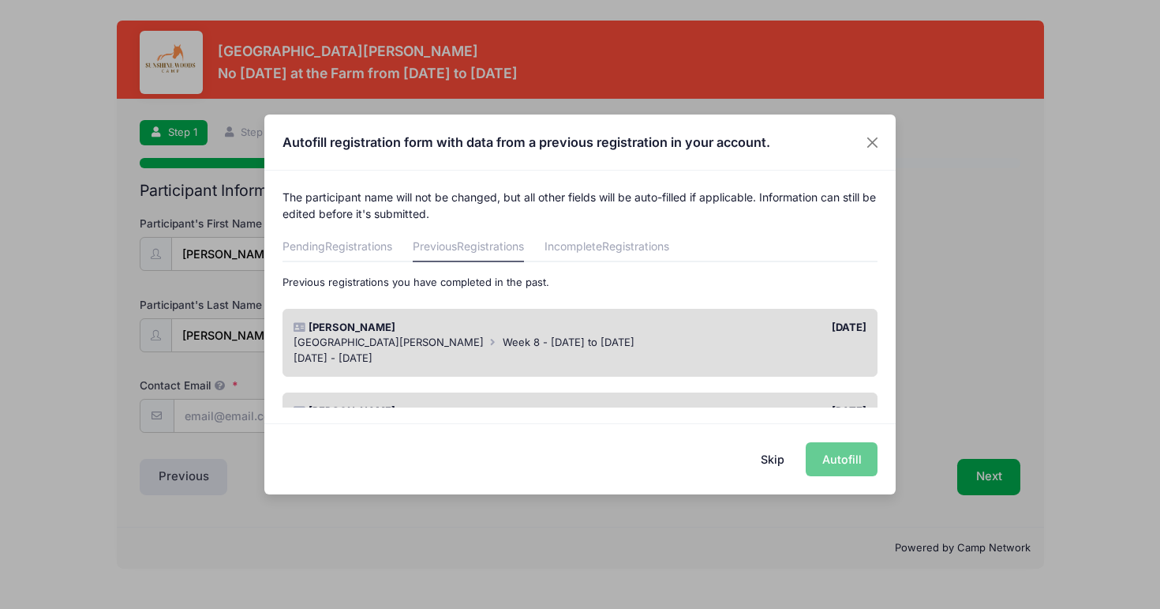
click at [628, 328] on div "[DATE]" at bounding box center [727, 328] width 294 height 16
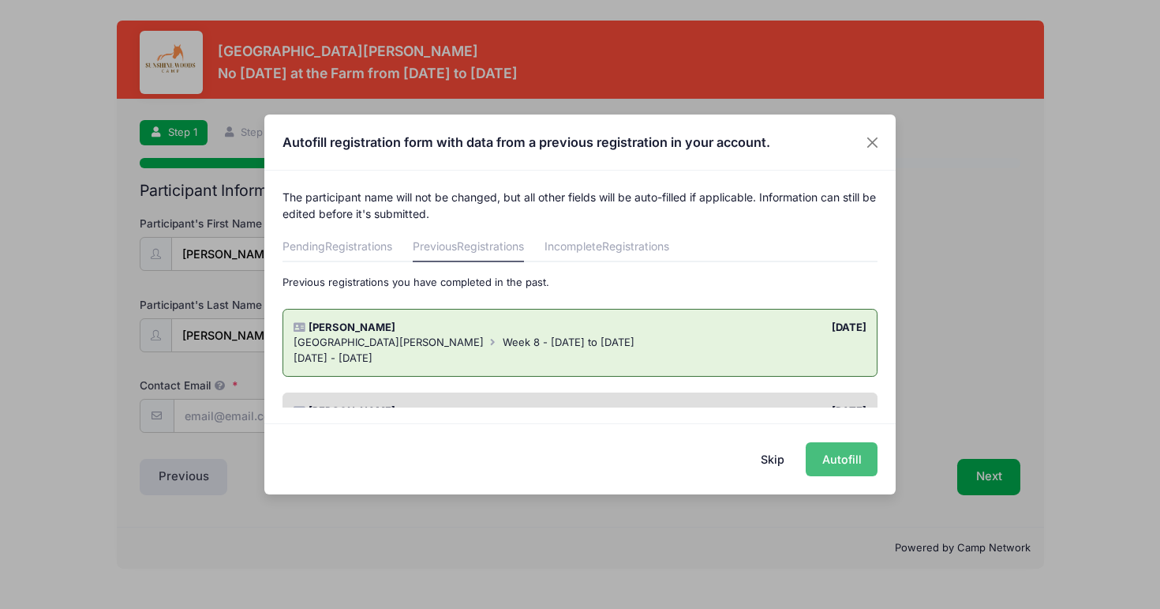
click at [838, 465] on button "Autofill" at bounding box center [842, 459] width 72 height 34
type input "[PERSON_NAME][EMAIL_ADDRESS][DOMAIN_NAME]"
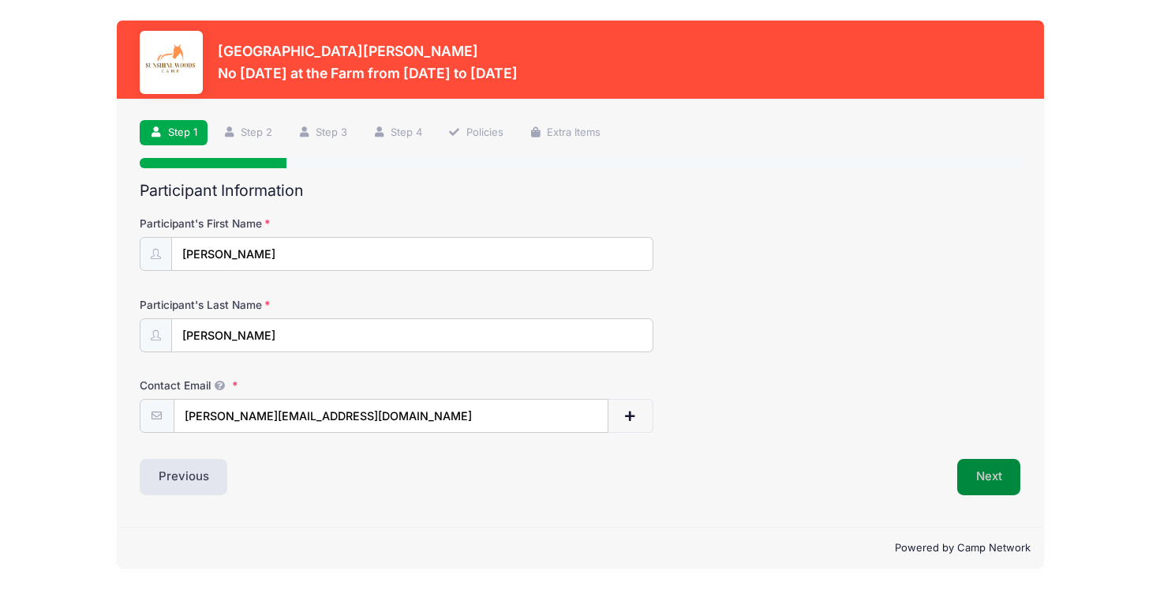
click at [992, 473] on button "Next" at bounding box center [990, 477] width 64 height 36
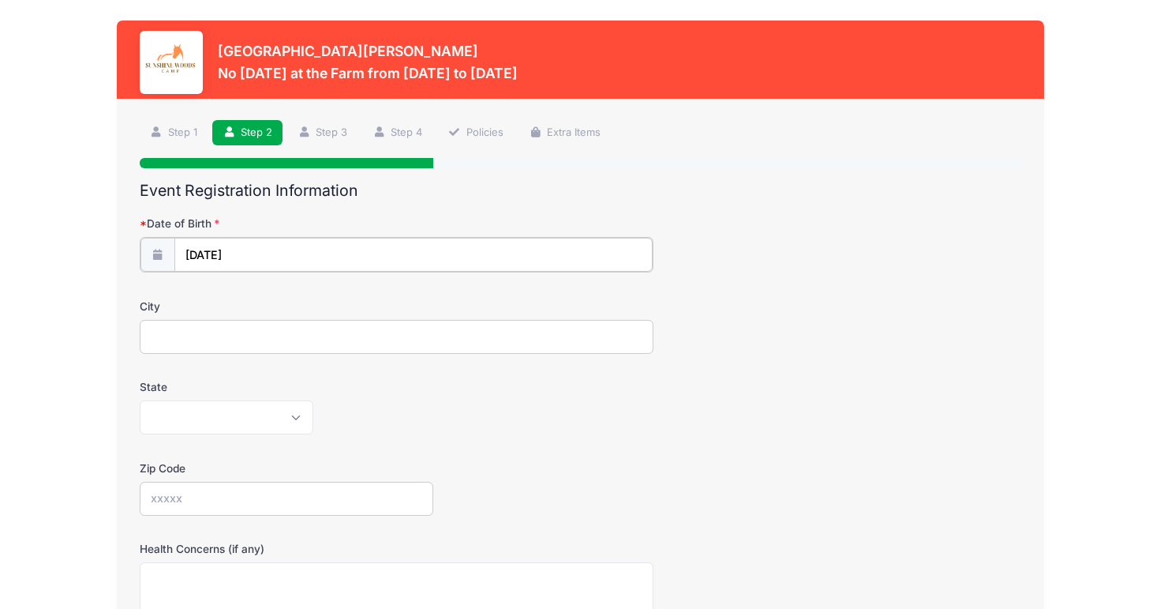
type input "2022"
click at [192, 251] on input "08/17/2022" at bounding box center [413, 255] width 478 height 34
select select "7"
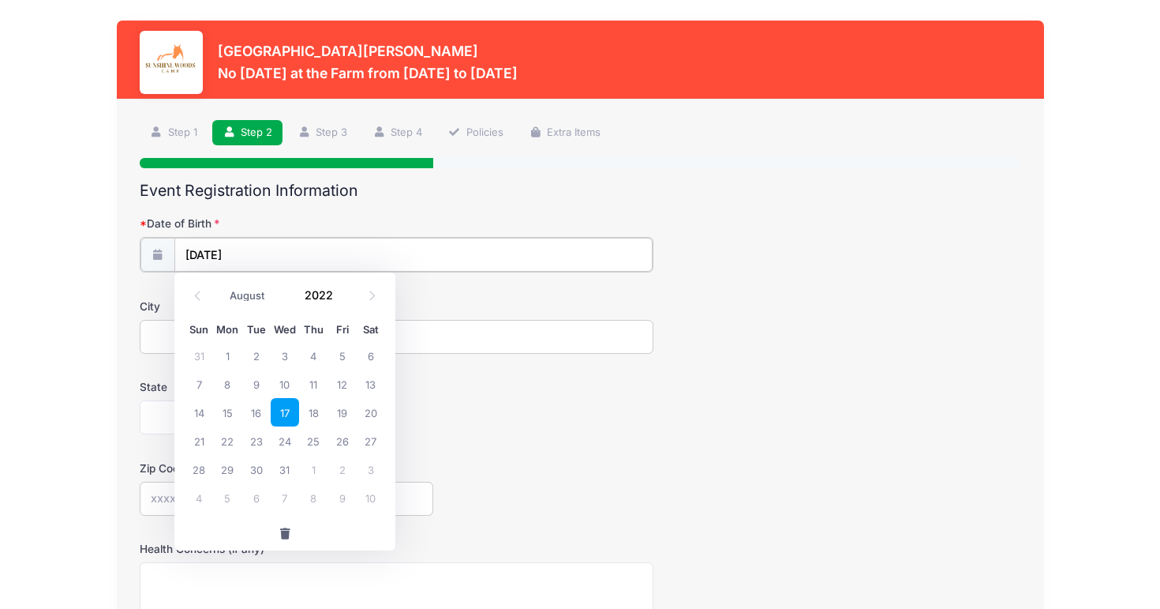
click at [270, 247] on input "08/17/2022" at bounding box center [413, 255] width 478 height 34
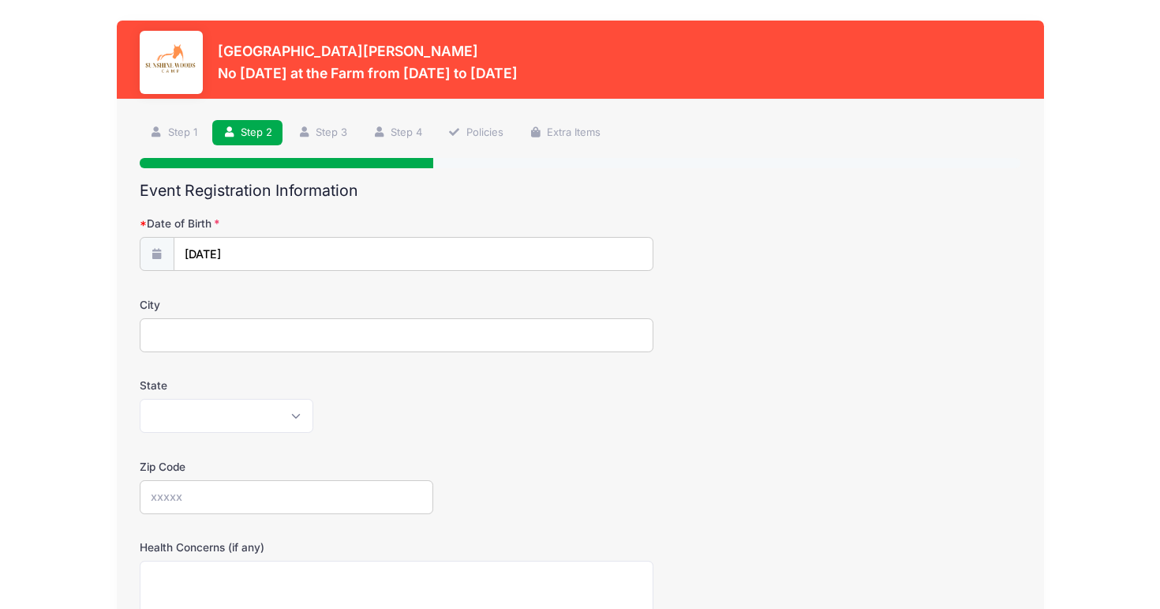
click at [553, 405] on div "Alabama Alaska American Samoa Arizona Arkansas Armed Forces Africa Armed Forces…" at bounding box center [397, 416] width 514 height 34
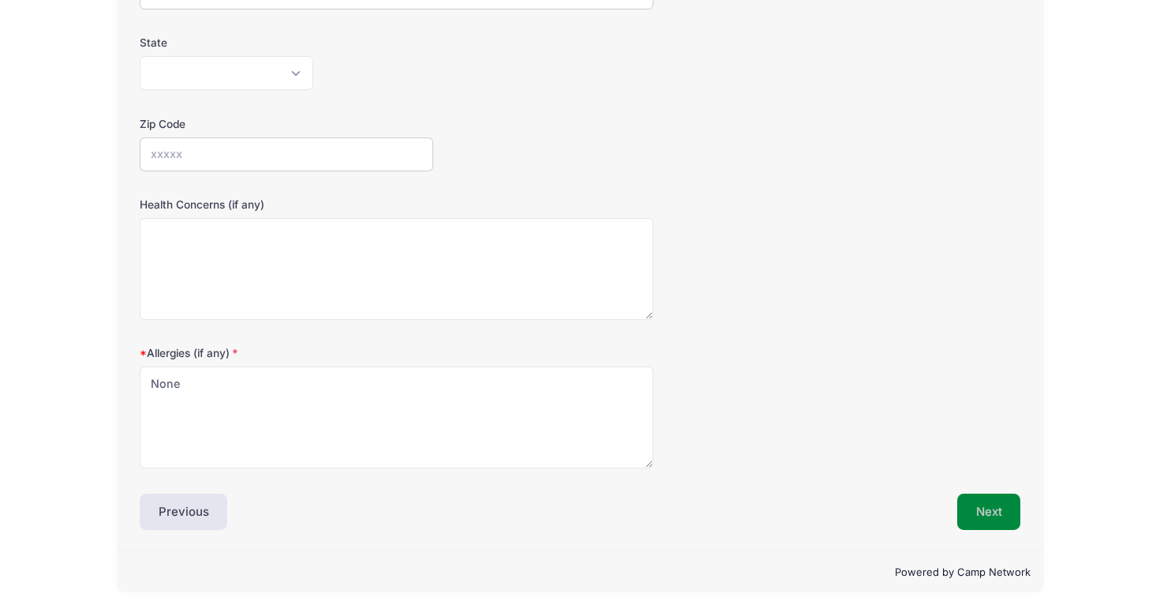
click at [999, 512] on button "Next" at bounding box center [990, 511] width 64 height 36
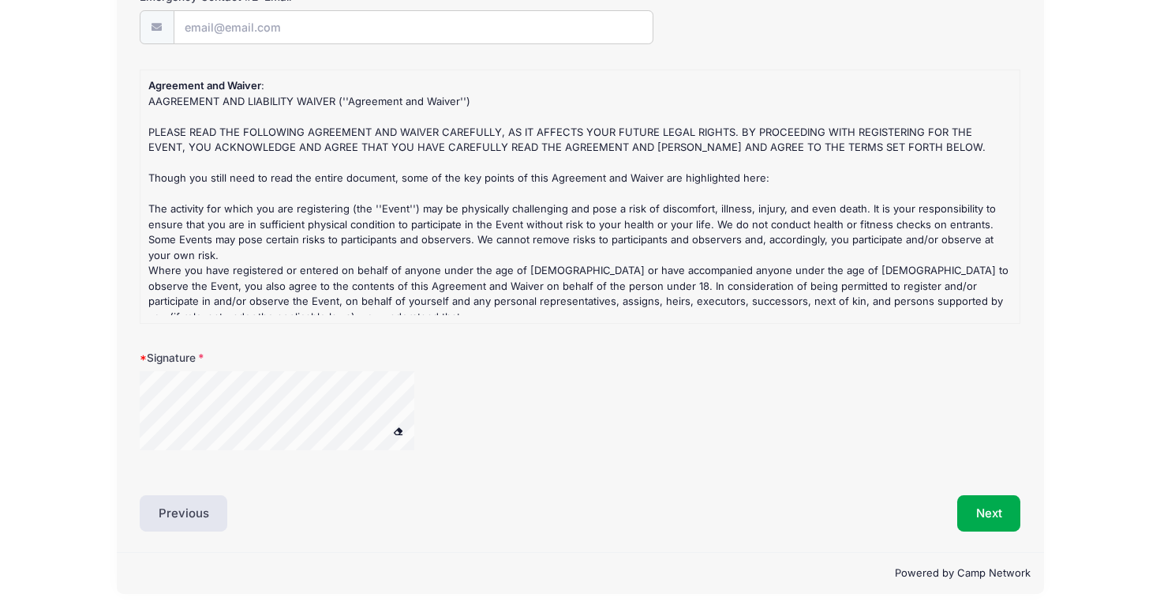
scroll to position [873, 0]
click at [471, 380] on div at bounding box center [397, 421] width 514 height 99
click at [1000, 505] on button "Next" at bounding box center [990, 514] width 64 height 36
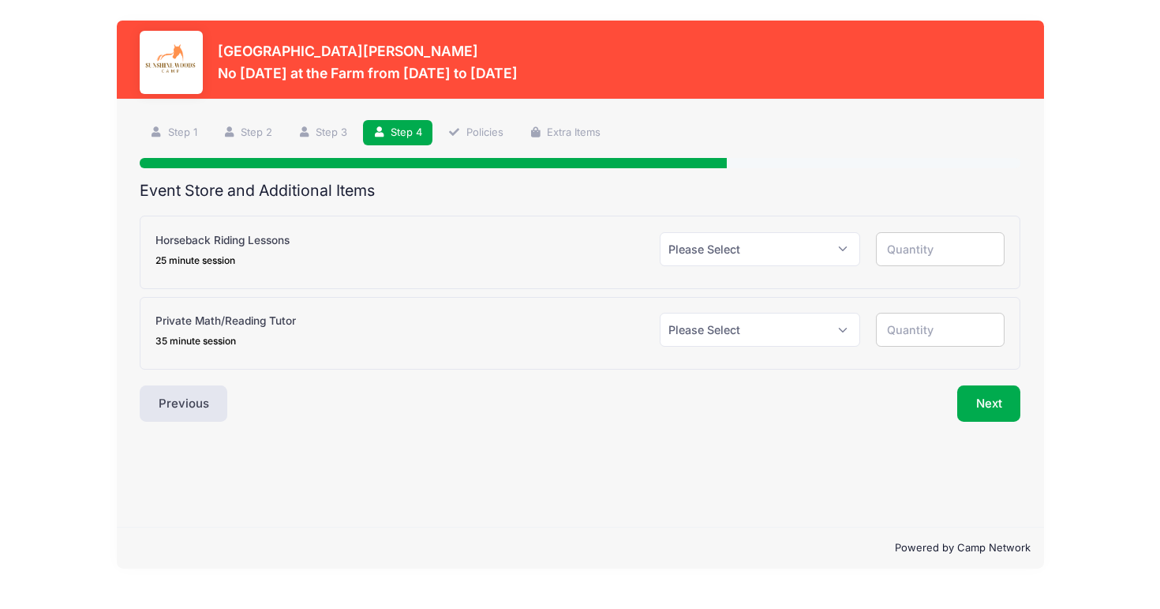
scroll to position [0, 0]
select select "0"
click at [991, 400] on button "Next" at bounding box center [990, 403] width 64 height 36
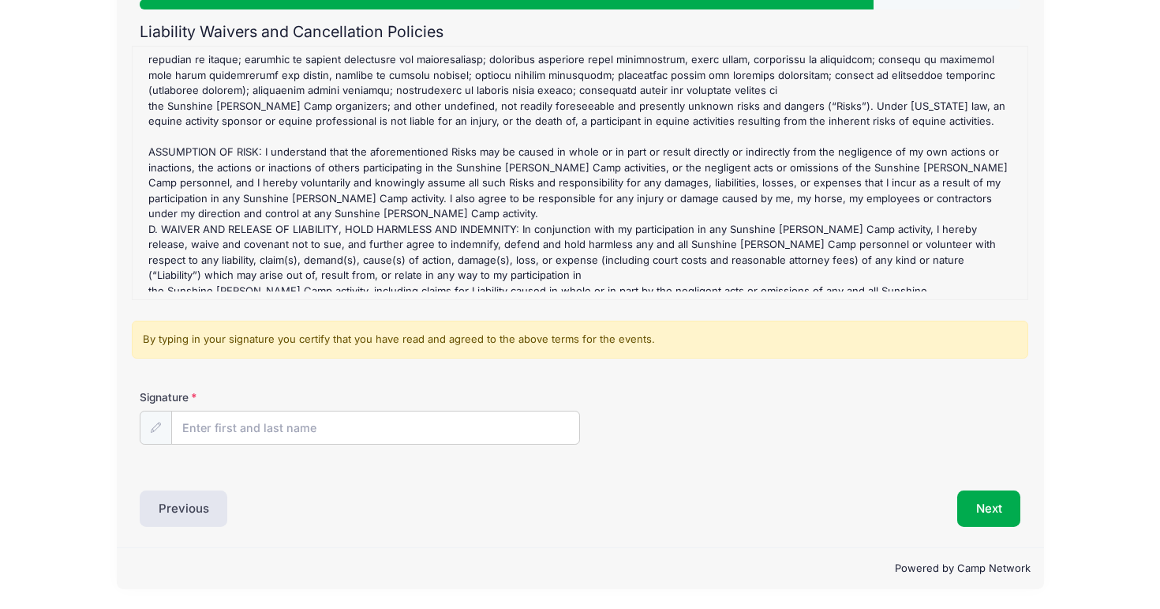
scroll to position [157, 0]
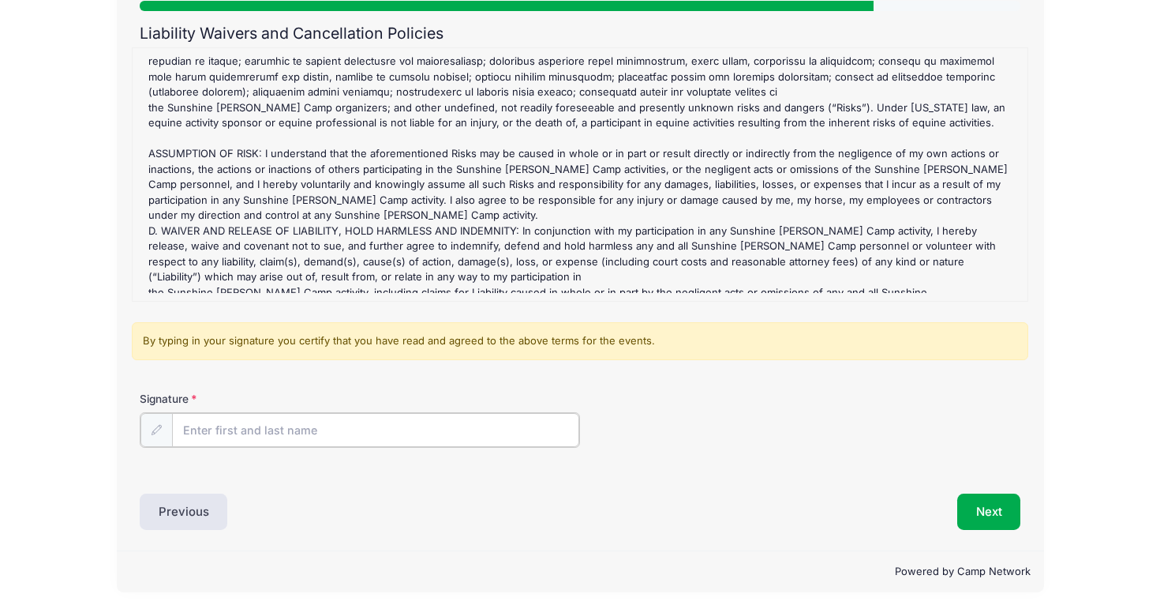
click at [334, 425] on input "Signature" at bounding box center [375, 430] width 407 height 34
type input "jaclyn falcone"
click at [523, 403] on div "Signature jaclyn falcone" at bounding box center [581, 418] width 882 height 55
click at [993, 509] on button "Next" at bounding box center [990, 510] width 64 height 36
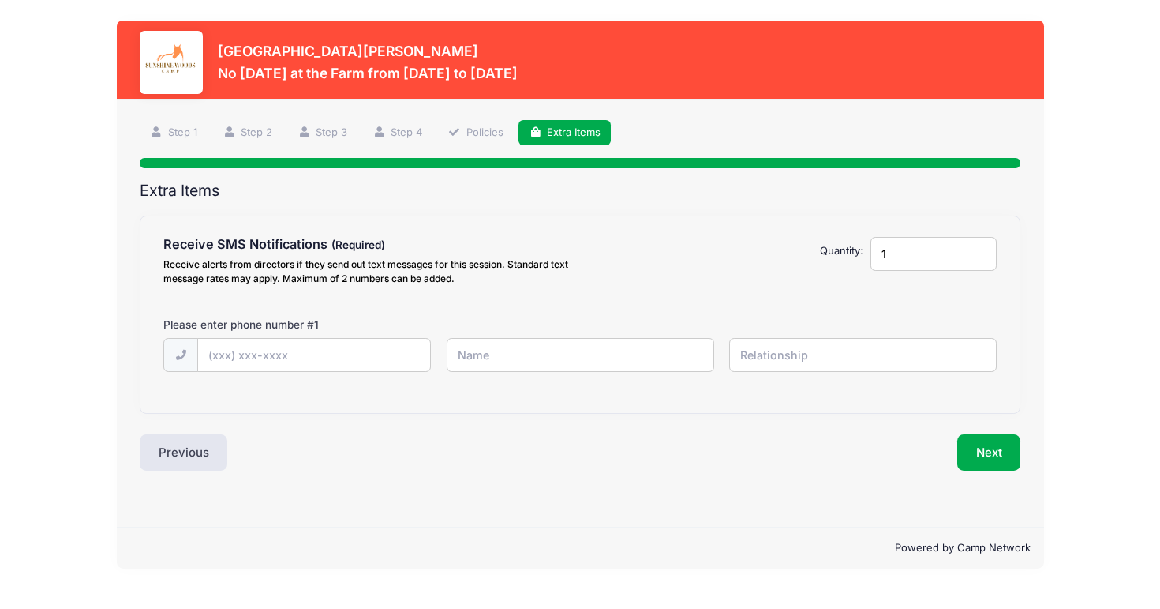
scroll to position [0, 0]
type input "[PHONE_NUMBER]"
type input "nicholas"
click at [775, 349] on input "text" at bounding box center [863, 355] width 268 height 34
type input "dad"
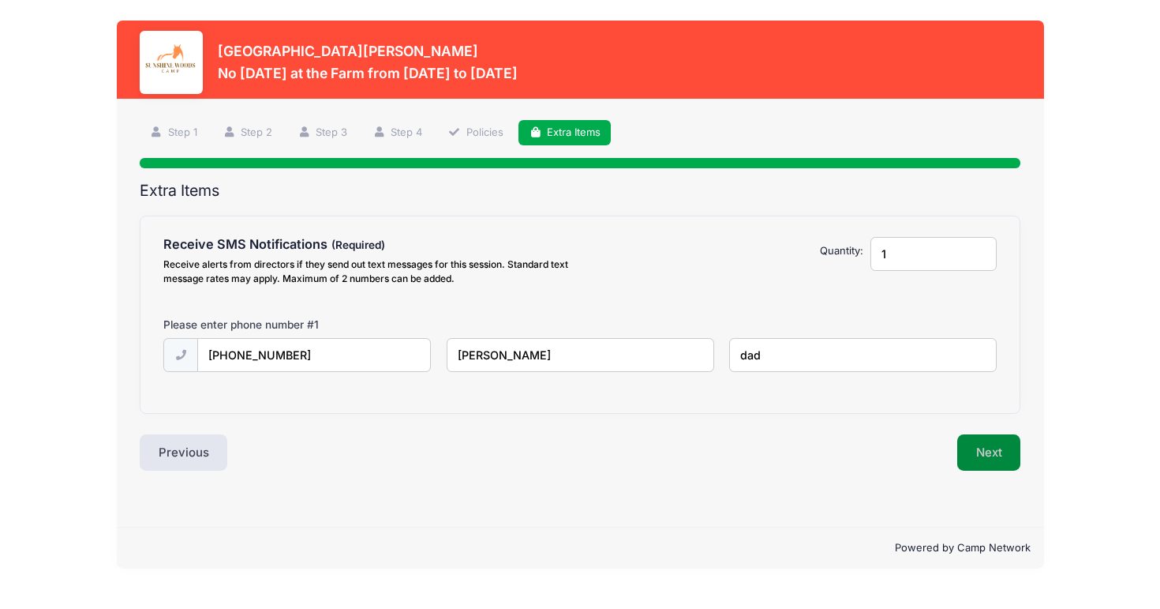
click at [988, 449] on button "Next" at bounding box center [990, 452] width 64 height 36
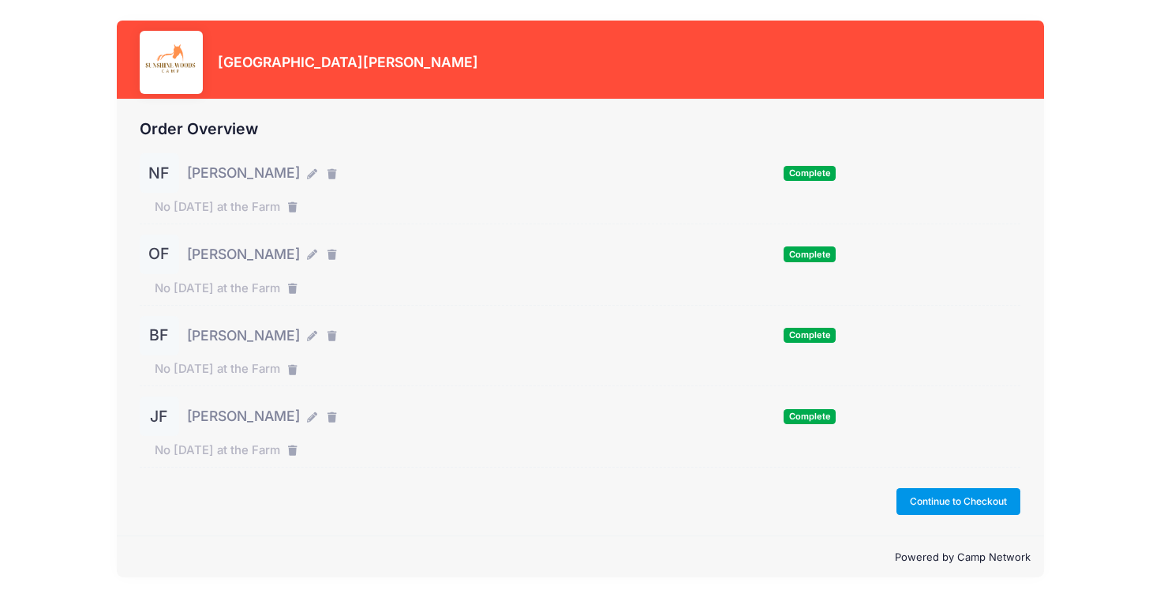
click at [943, 494] on button "Continue to Checkout" at bounding box center [959, 501] width 125 height 27
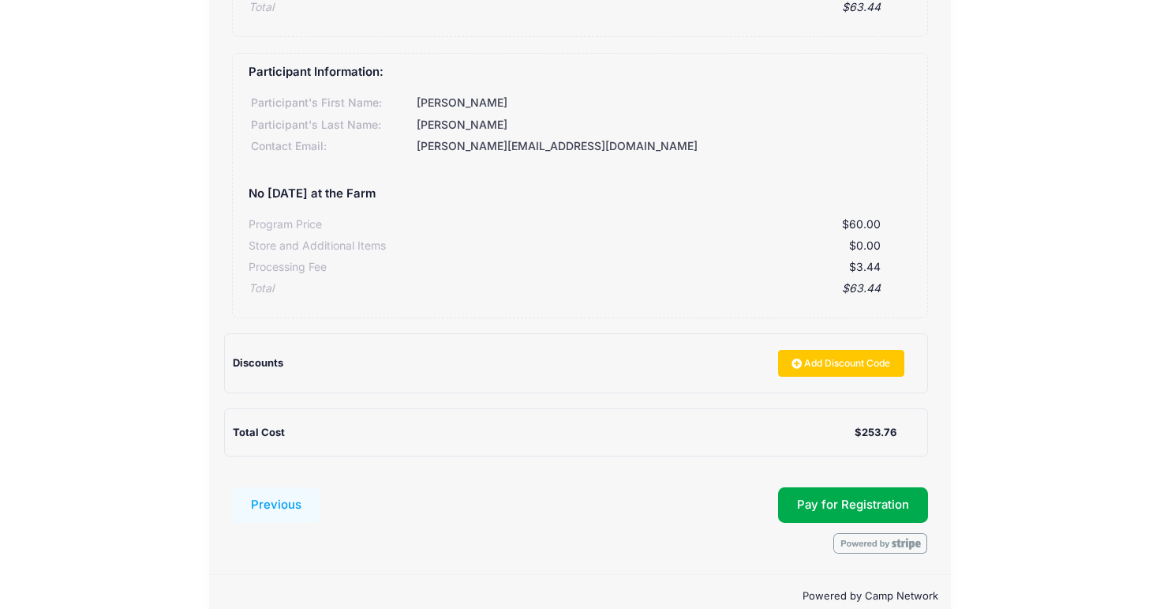
scroll to position [940, 0]
click at [806, 350] on link "Add Discount Code" at bounding box center [841, 363] width 126 height 27
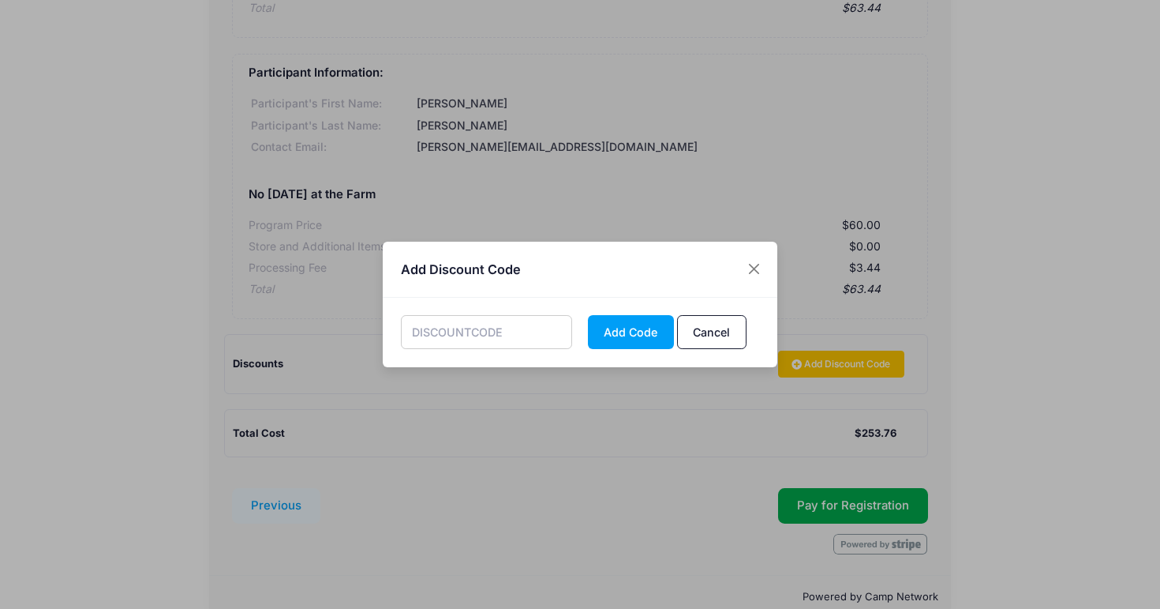
click at [462, 339] on input "text" at bounding box center [487, 332] width 172 height 34
click at [611, 332] on button "Add Code" at bounding box center [631, 332] width 86 height 34
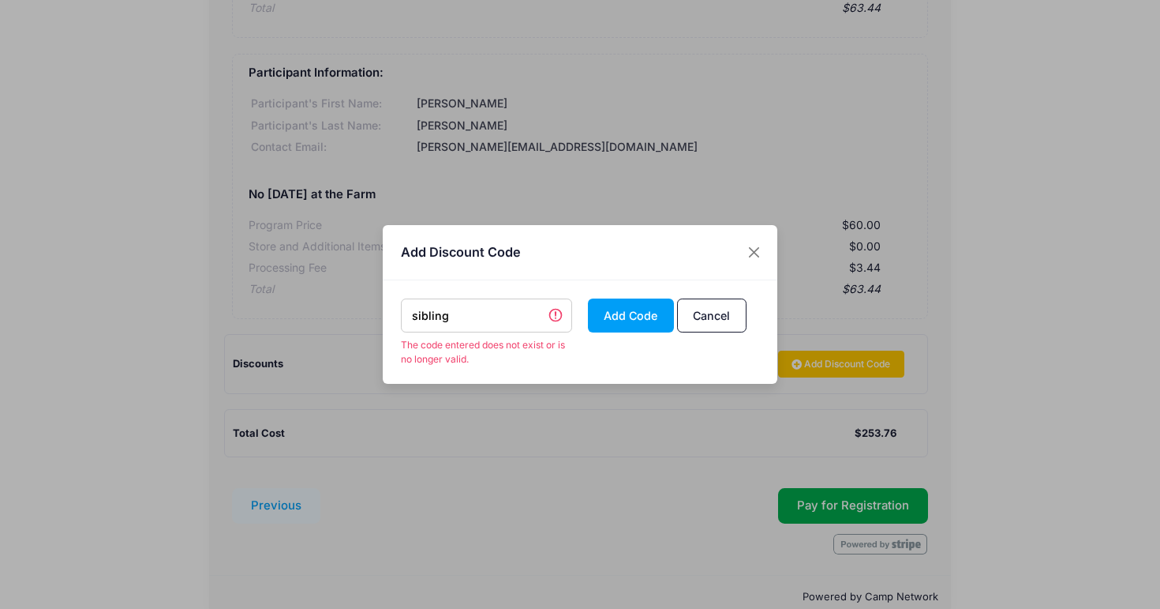
click at [484, 318] on input "sibling" at bounding box center [487, 315] width 172 height 34
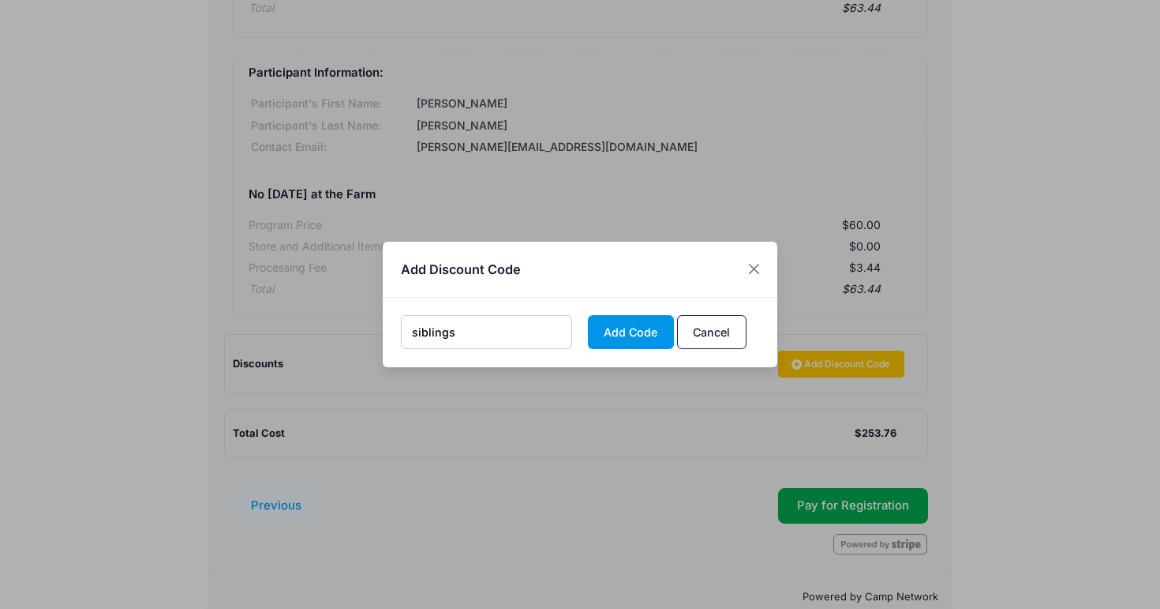
type input "siblings"
click at [631, 331] on button "Add Code" at bounding box center [631, 332] width 86 height 34
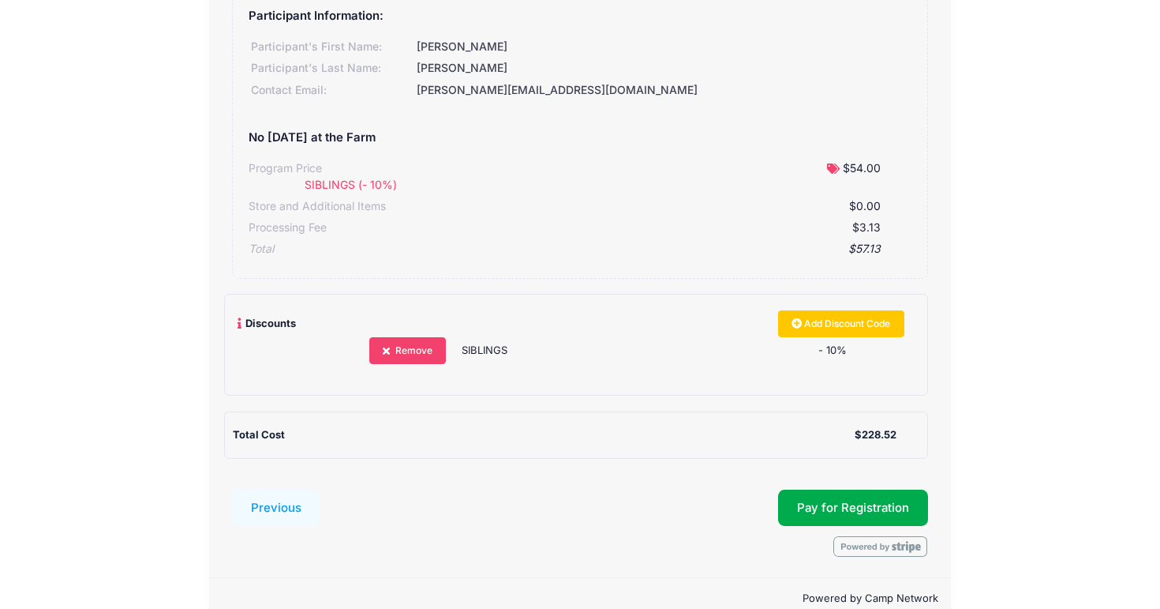
scroll to position [1046, 0]
click at [826, 490] on button "Pay for Registration" at bounding box center [853, 508] width 150 height 36
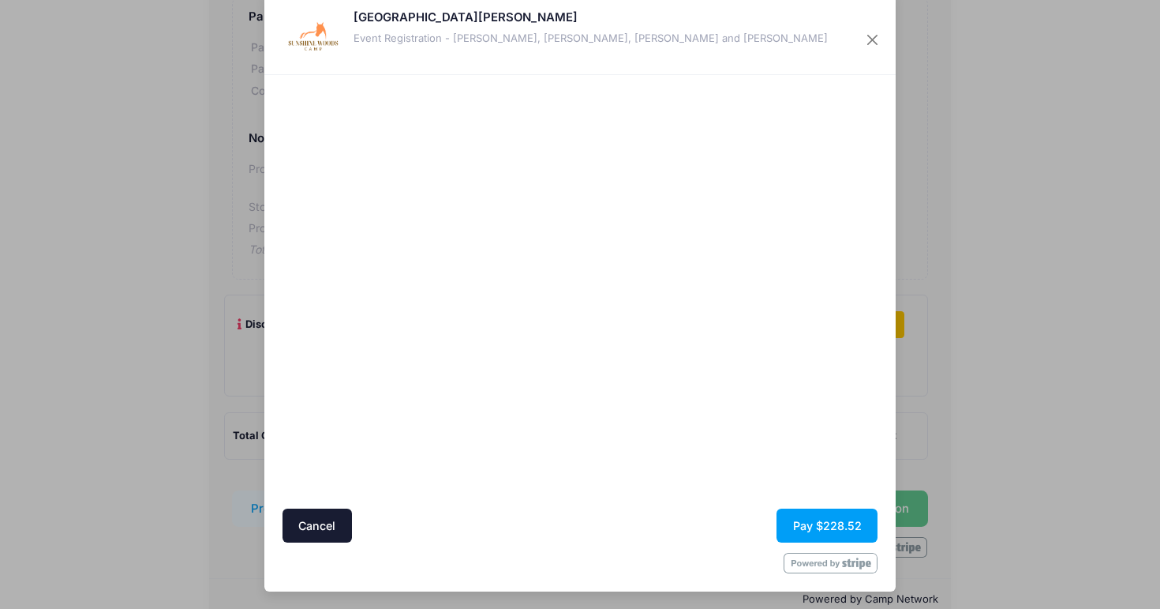
scroll to position [28, 0]
click at [816, 522] on button "Pay $228.52" at bounding box center [827, 525] width 101 height 34
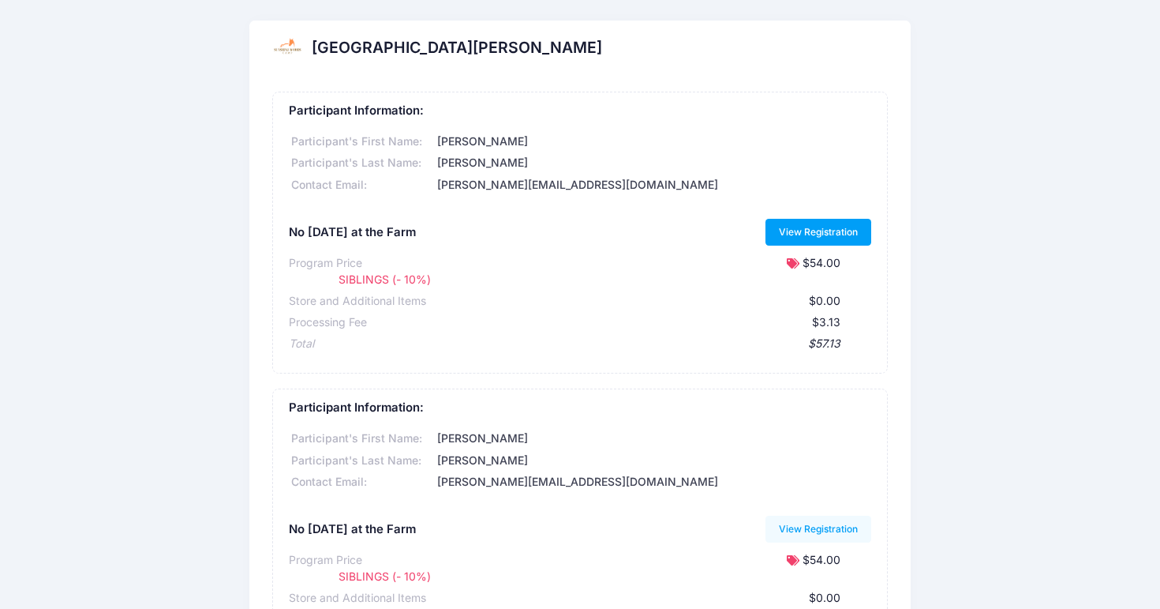
click link "View Registration"
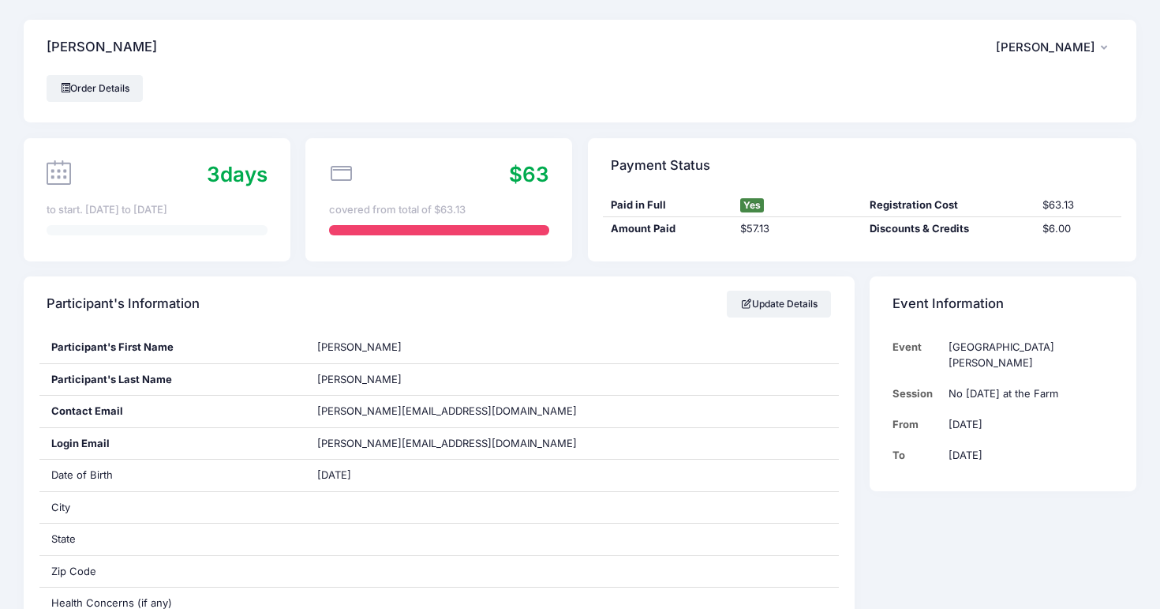
scroll to position [1, 0]
click at [62, 88] on span at bounding box center [65, 86] width 9 height 9
click at [100, 88] on link "Order Details" at bounding box center [95, 87] width 96 height 27
click at [84, 42] on h4 "[PERSON_NAME]" at bounding box center [102, 46] width 111 height 45
click at [1066, 45] on span "[PERSON_NAME]" at bounding box center [1045, 46] width 99 height 14
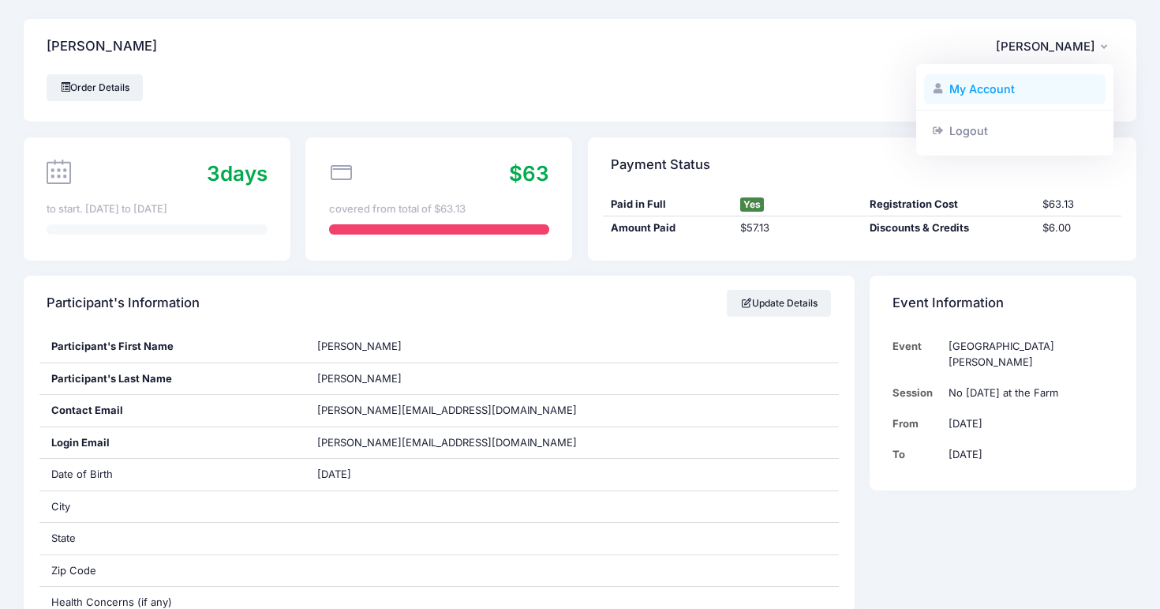
click at [993, 86] on link "My Account" at bounding box center [1015, 89] width 182 height 30
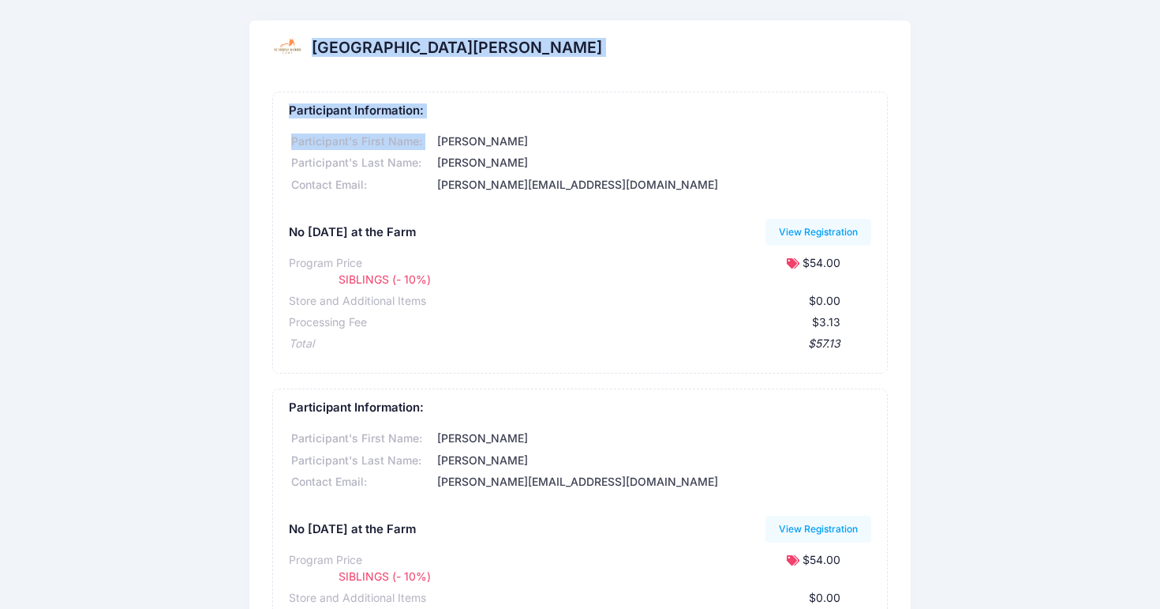
drag, startPoint x: 804, startPoint y: 122, endPoint x: 893, endPoint y: -130, distance: 267.6
click at [893, 0] on html "Processing Request Please wait... Processing Request Please wait... Processing …" at bounding box center [580, 304] width 1160 height 609
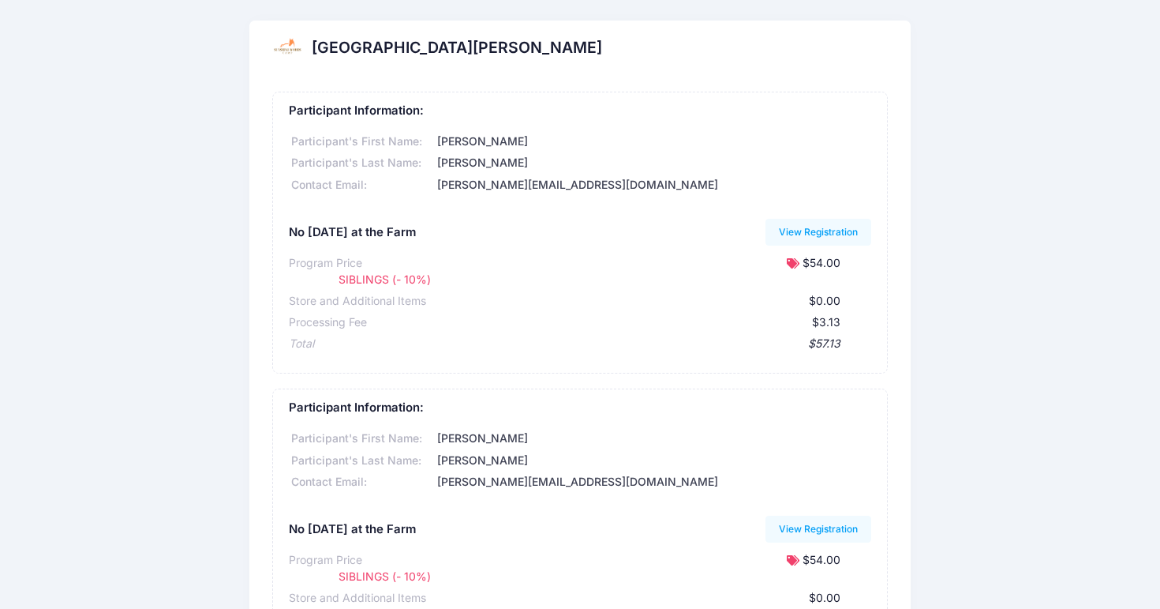
click at [794, 75] on div "[GEOGRAPHIC_DATA][PERSON_NAME]" at bounding box center [579, 48] width 661 height 55
click at [850, 214] on div "No [DATE] at the Farm View Registration" at bounding box center [580, 232] width 583 height 36
click at [846, 126] on div "Participant Information: Participant's First Name: [PERSON_NAME]'s Last Name: […" at bounding box center [580, 142] width 583 height 101
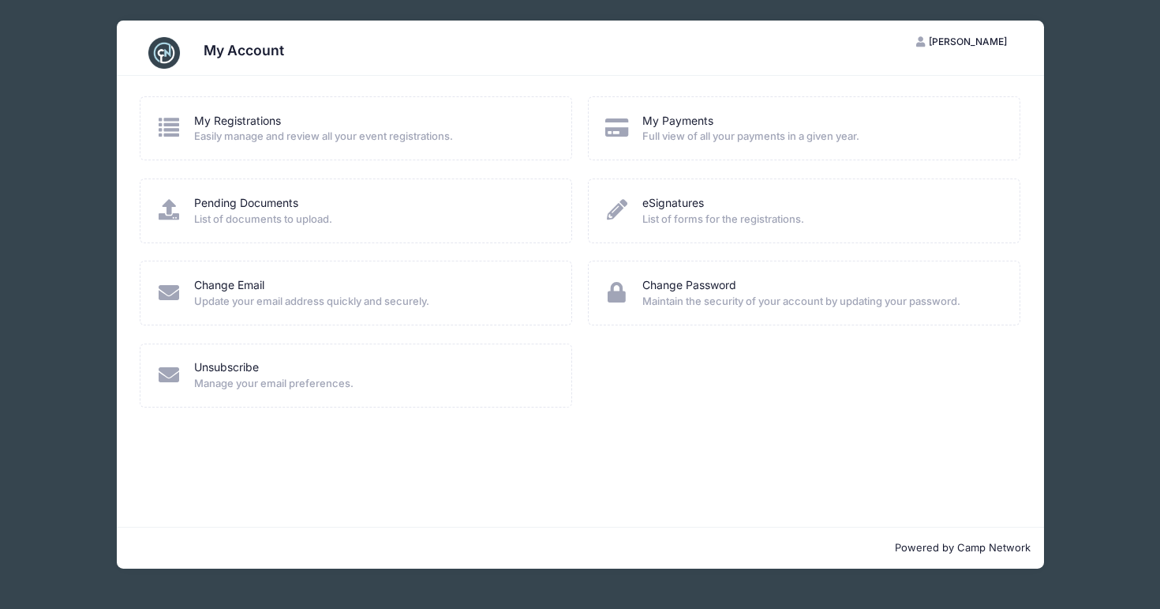
click at [178, 132] on icon at bounding box center [169, 127] width 26 height 21
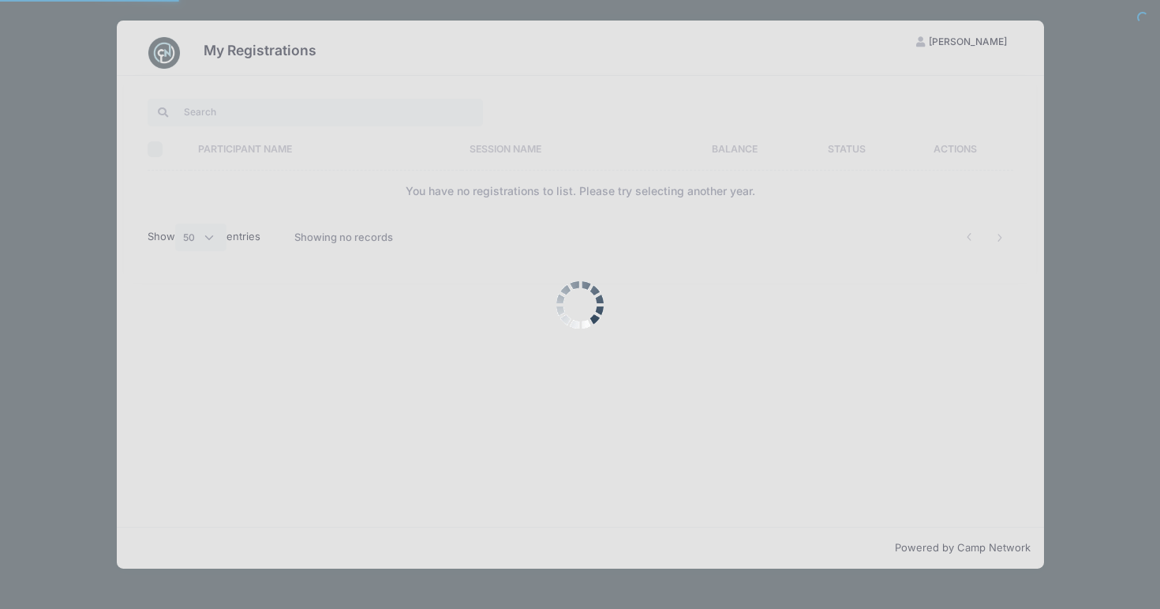
select select "50"
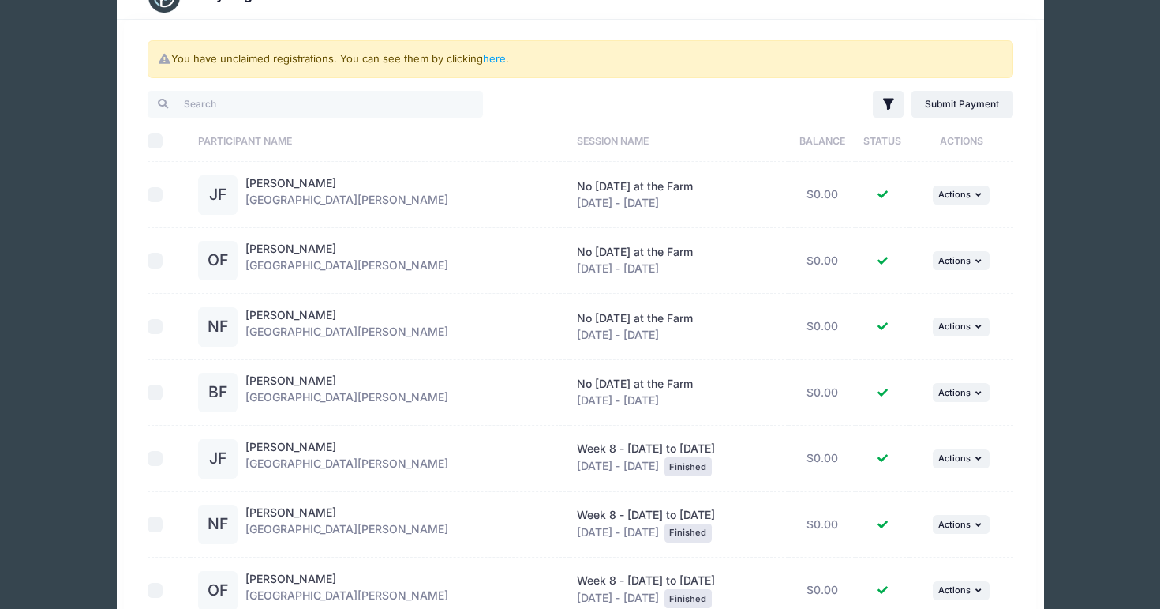
scroll to position [58, 0]
click at [247, 386] on div "[PERSON_NAME] Sunshine [PERSON_NAME] Camp" at bounding box center [346, 390] width 203 height 39
click at [721, 402] on div "No [DATE] at the Farm [DATE] - [DATE]" at bounding box center [679, 390] width 204 height 33
click at [976, 395] on icon "button" at bounding box center [980, 391] width 9 height 9
click at [909, 426] on link "View Registration" at bounding box center [906, 426] width 143 height 30
